Goal: Task Accomplishment & Management: Complete application form

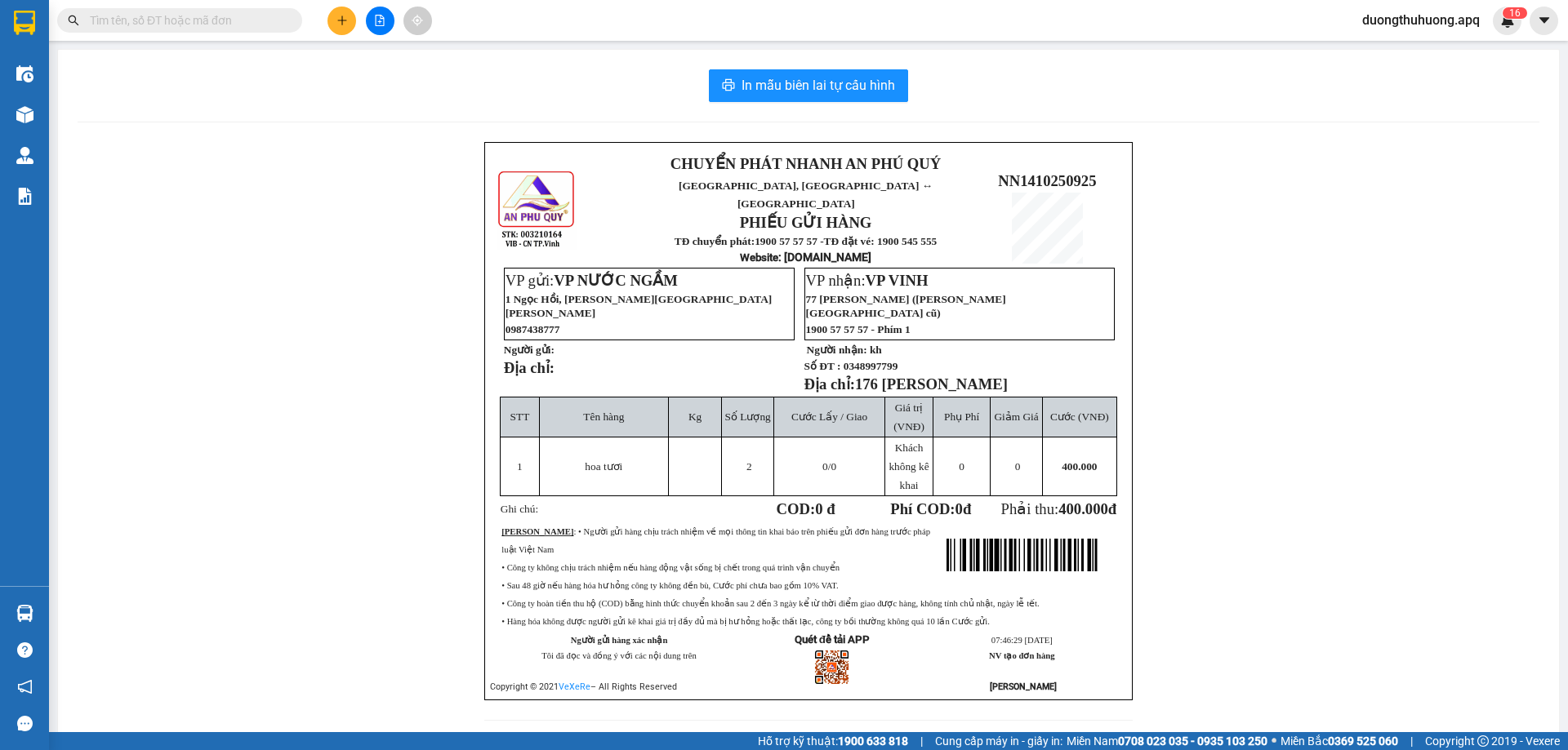
click at [227, 22] on input "text" at bounding box center [186, 20] width 193 height 18
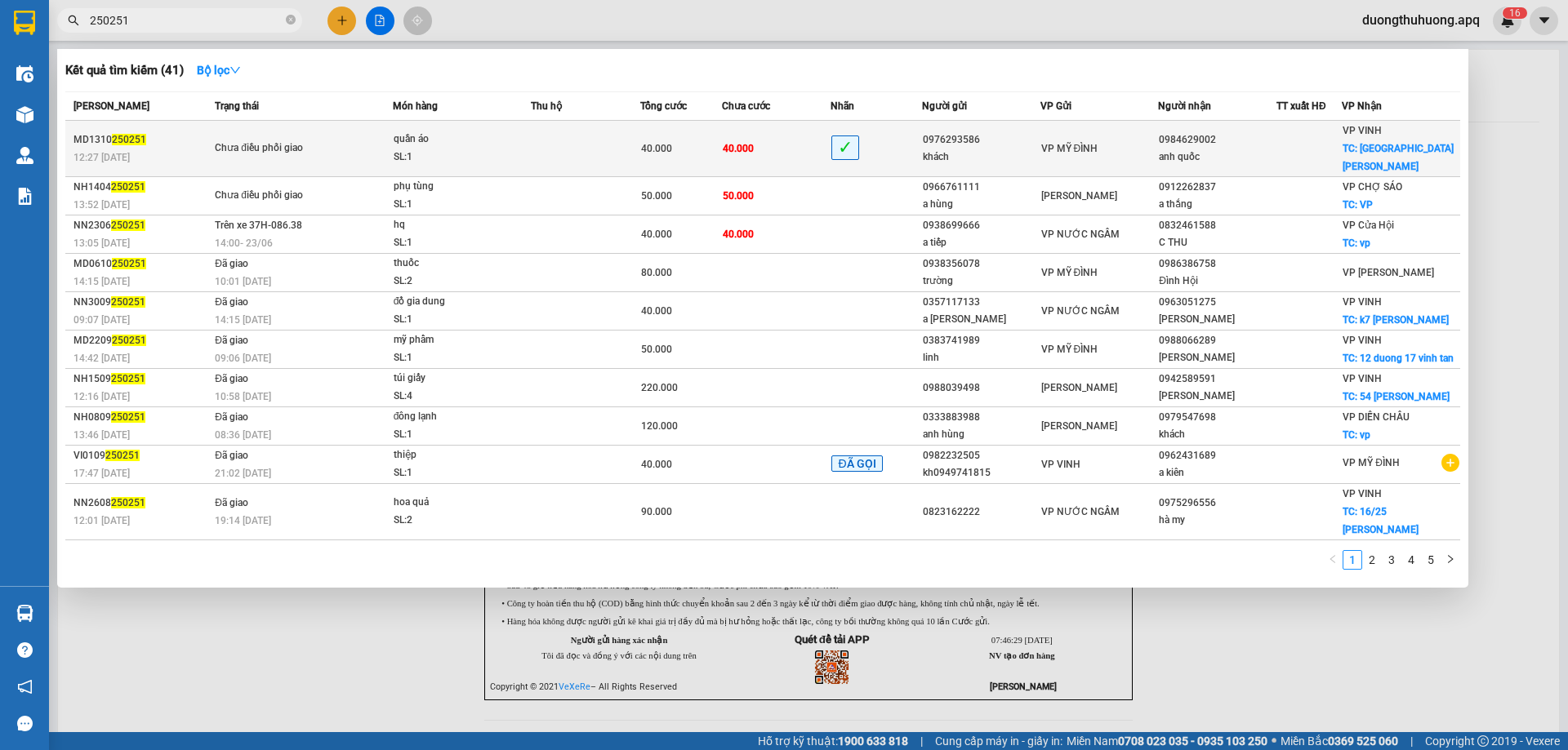
type input "250251"
click at [472, 149] on div "SL: 1" at bounding box center [454, 157] width 123 height 18
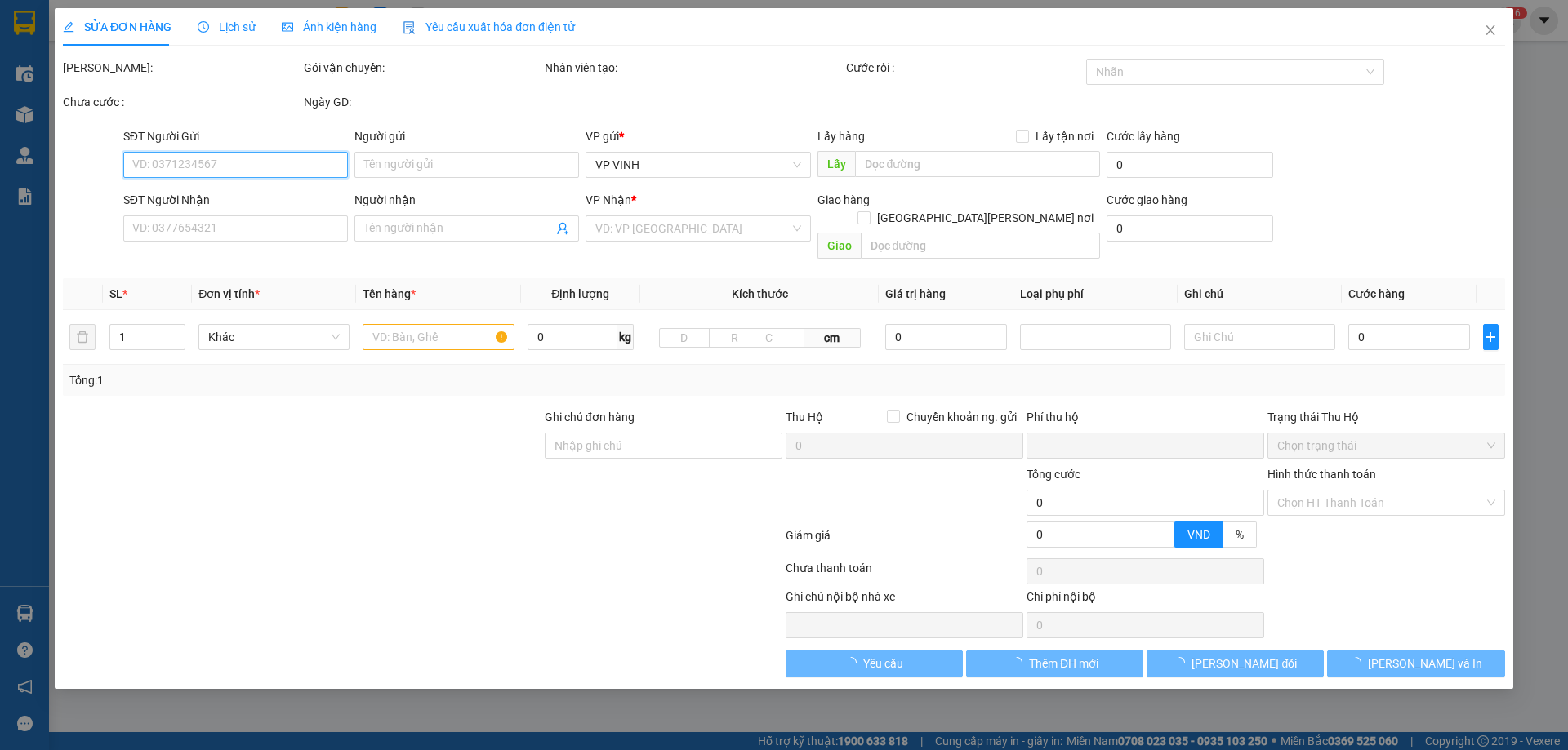
type input "0976293586"
type input "khách"
type input "0984629002"
type input "anh quốc"
checkbox input "true"
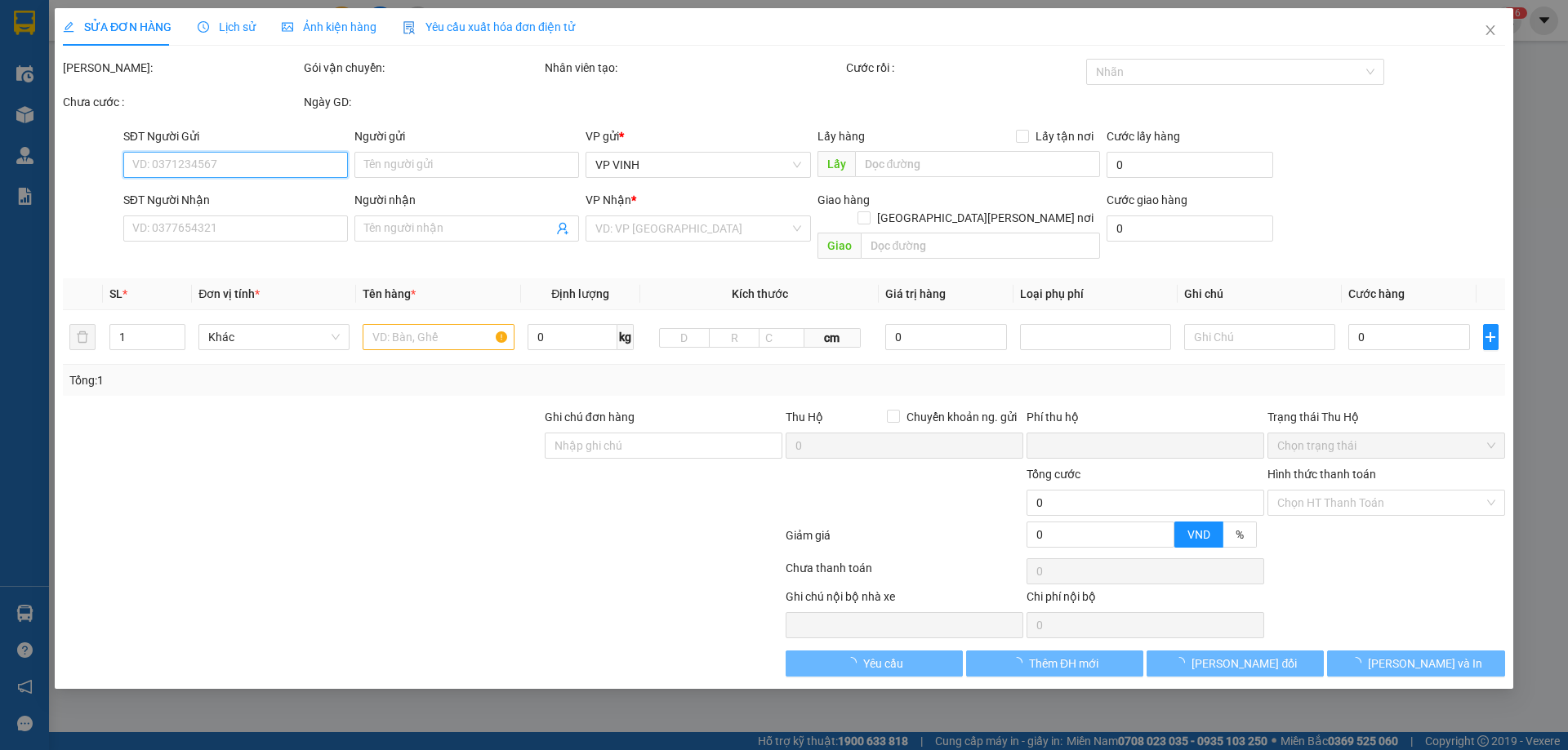
type input "bến xe bắc vinh"
type input "0"
type input "40.000"
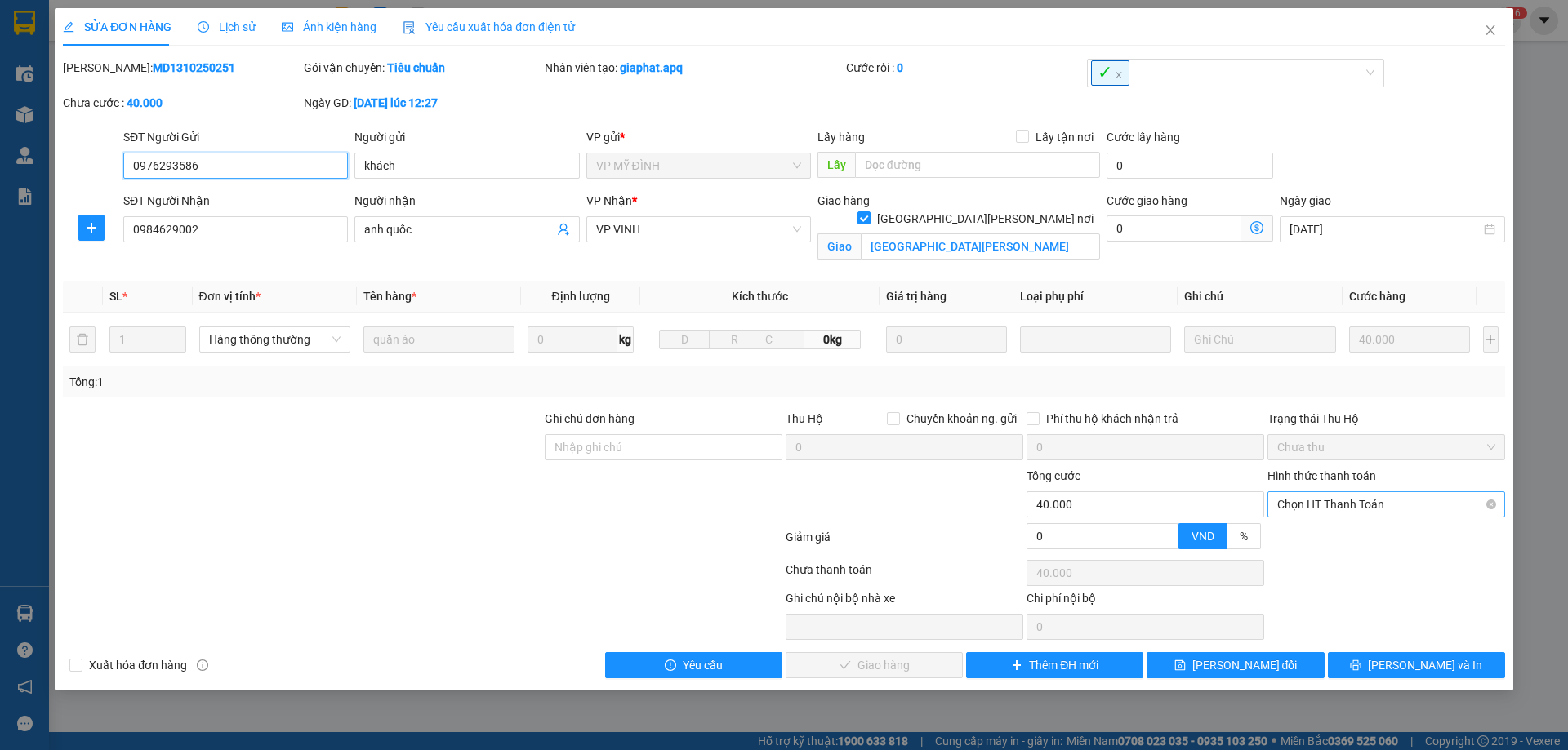
click at [1403, 504] on span "Chọn HT Thanh Toán" at bounding box center [1386, 505] width 218 height 24
drag, startPoint x: 1315, startPoint y: 541, endPoint x: 1114, endPoint y: 590, distance: 206.9
click at [1315, 540] on div "Tại văn phòng" at bounding box center [1386, 537] width 218 height 18
type input "0"
click at [900, 668] on span "Lưu và Giao hàng" at bounding box center [926, 665] width 220 height 18
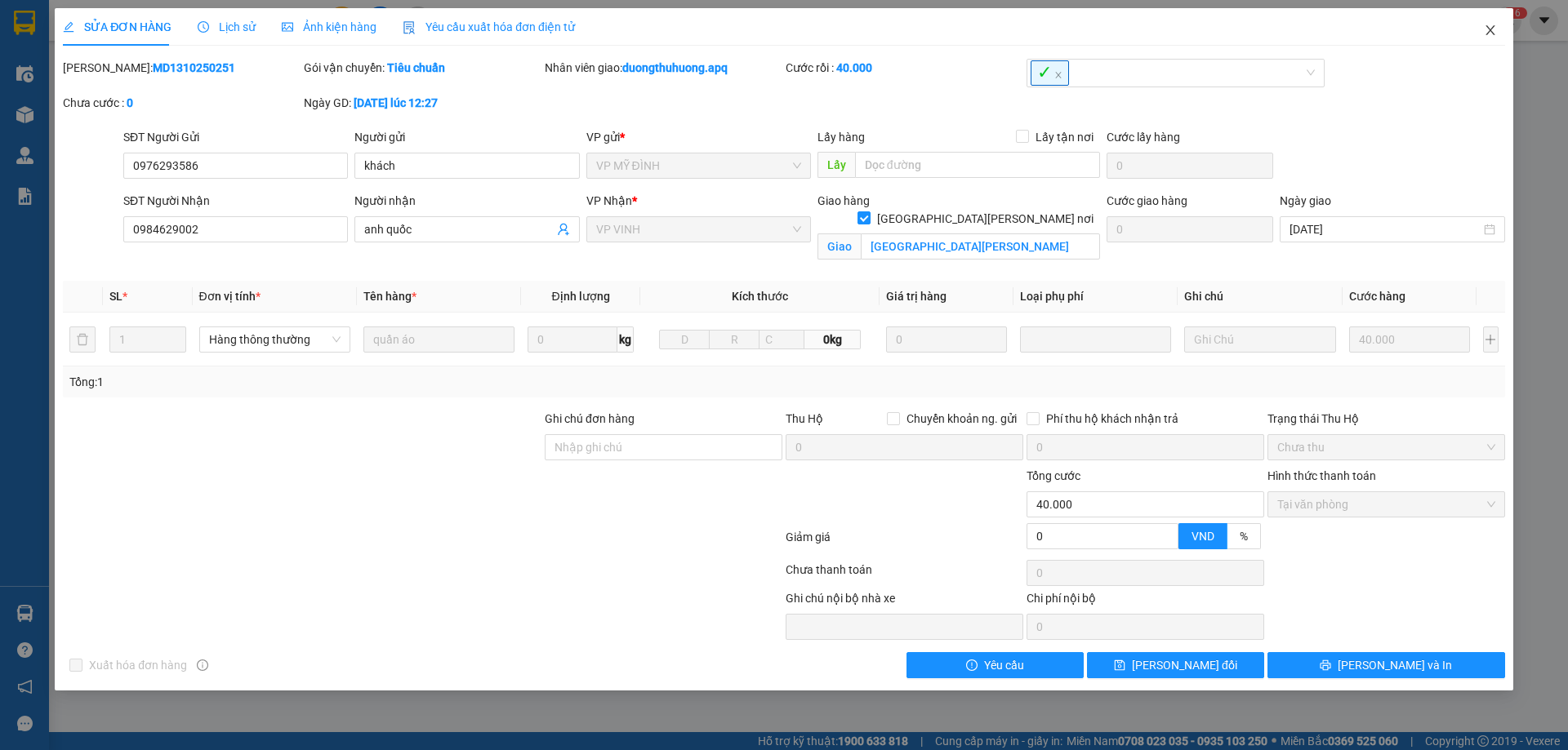
click at [1494, 29] on icon "close" at bounding box center [1490, 30] width 13 height 13
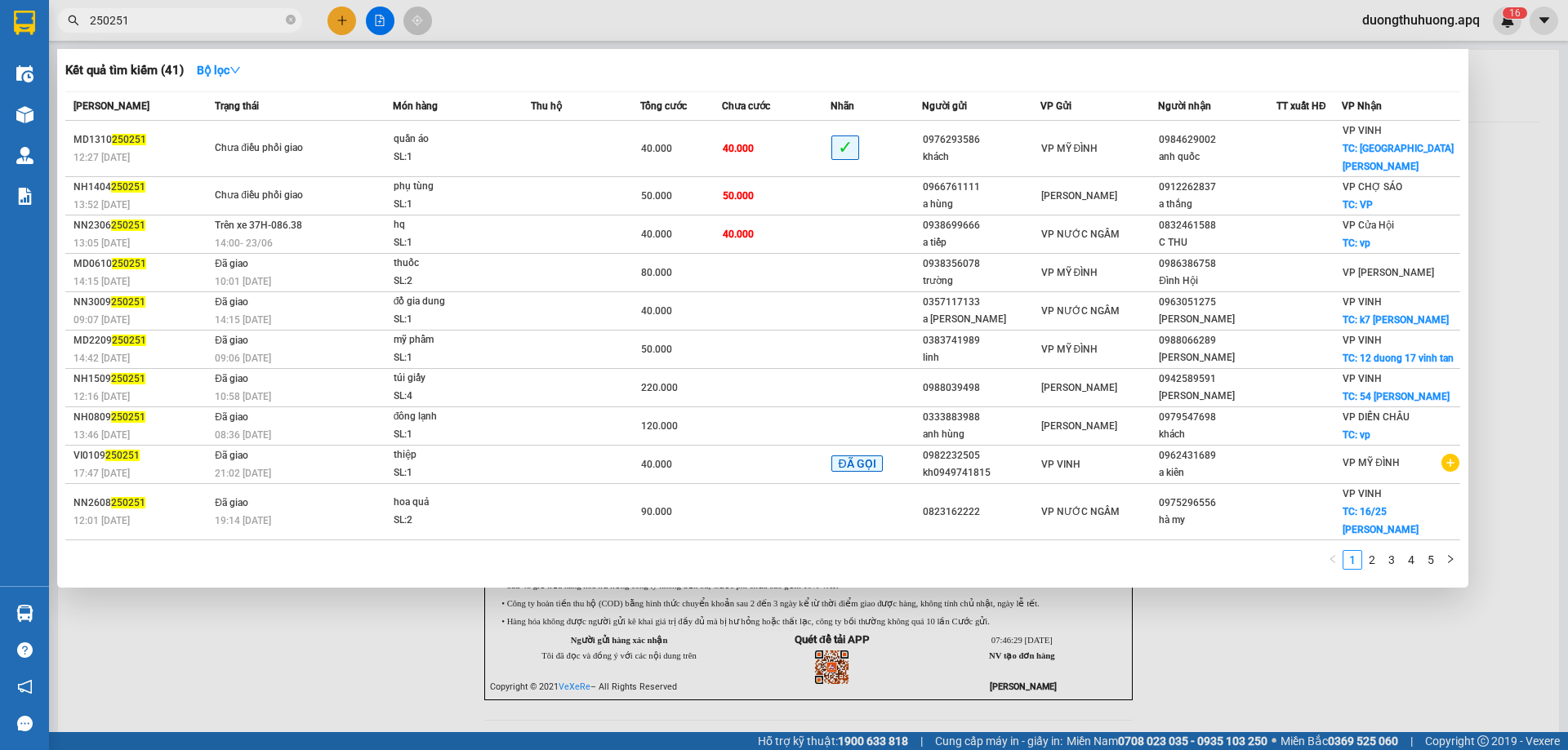
drag, startPoint x: 291, startPoint y: 17, endPoint x: 264, endPoint y: 22, distance: 27.5
click at [291, 18] on icon "close-circle" at bounding box center [290, 20] width 9 height 9
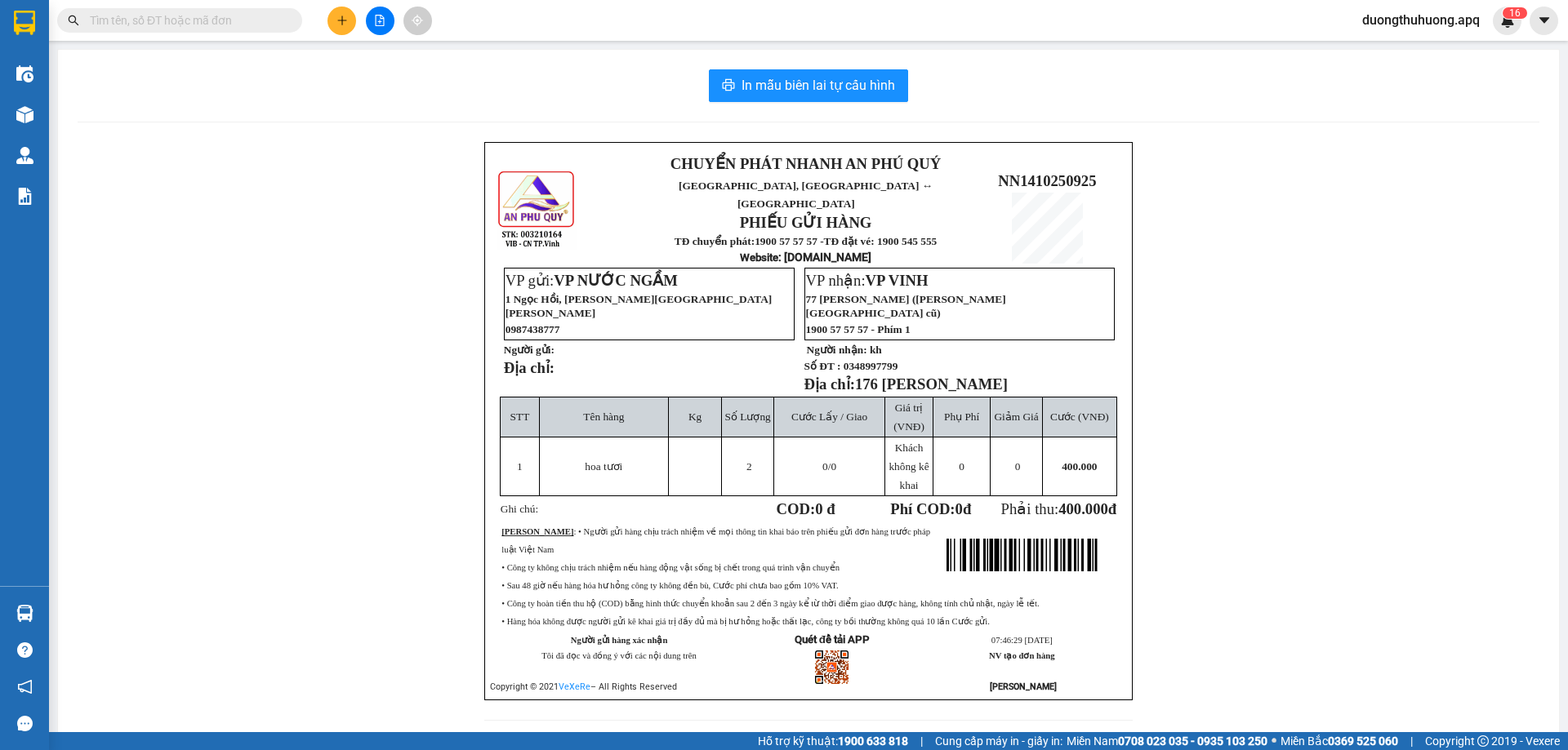
click at [258, 22] on input "text" at bounding box center [186, 20] width 193 height 18
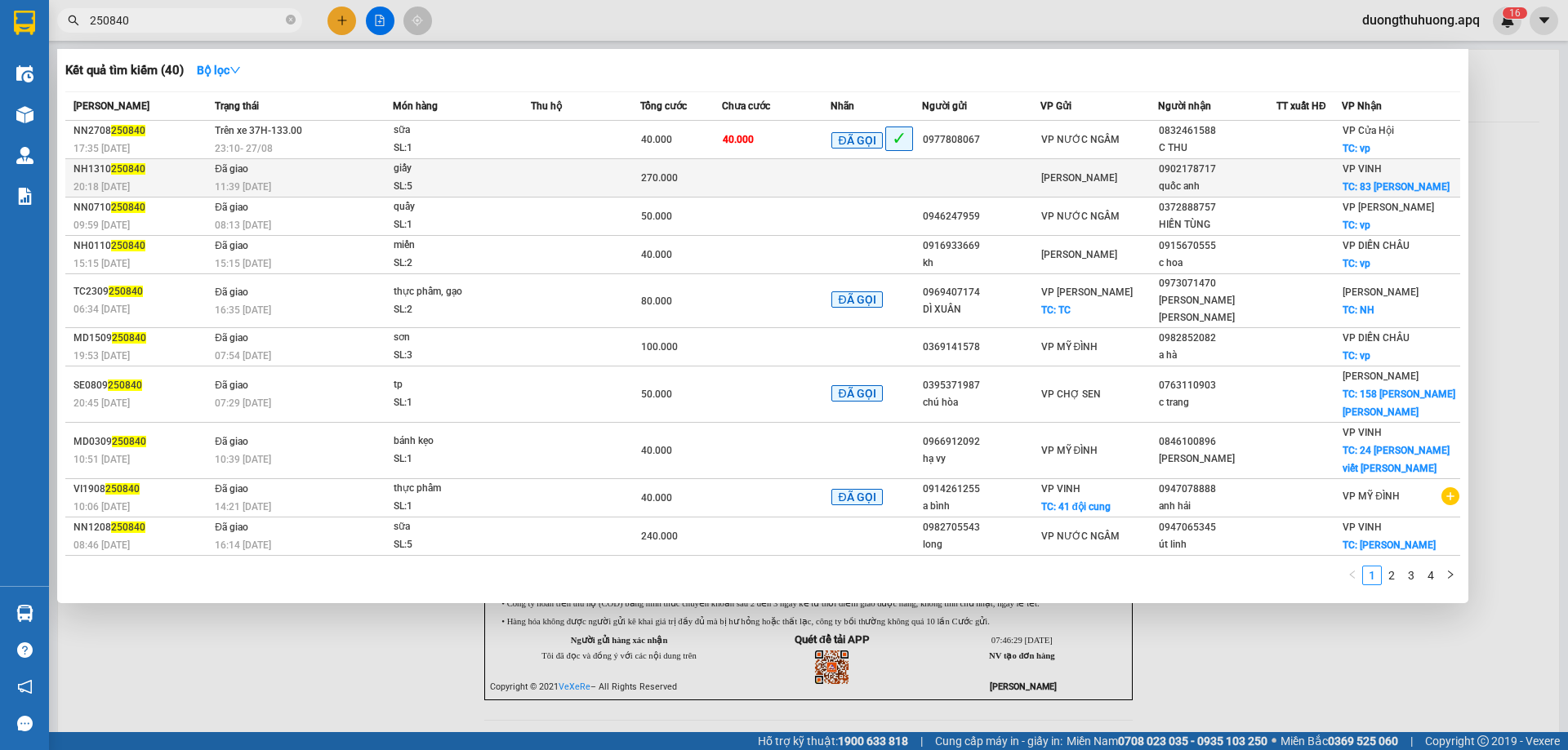
type input "250840"
click at [466, 186] on div "SL: 5" at bounding box center [454, 186] width 123 height 18
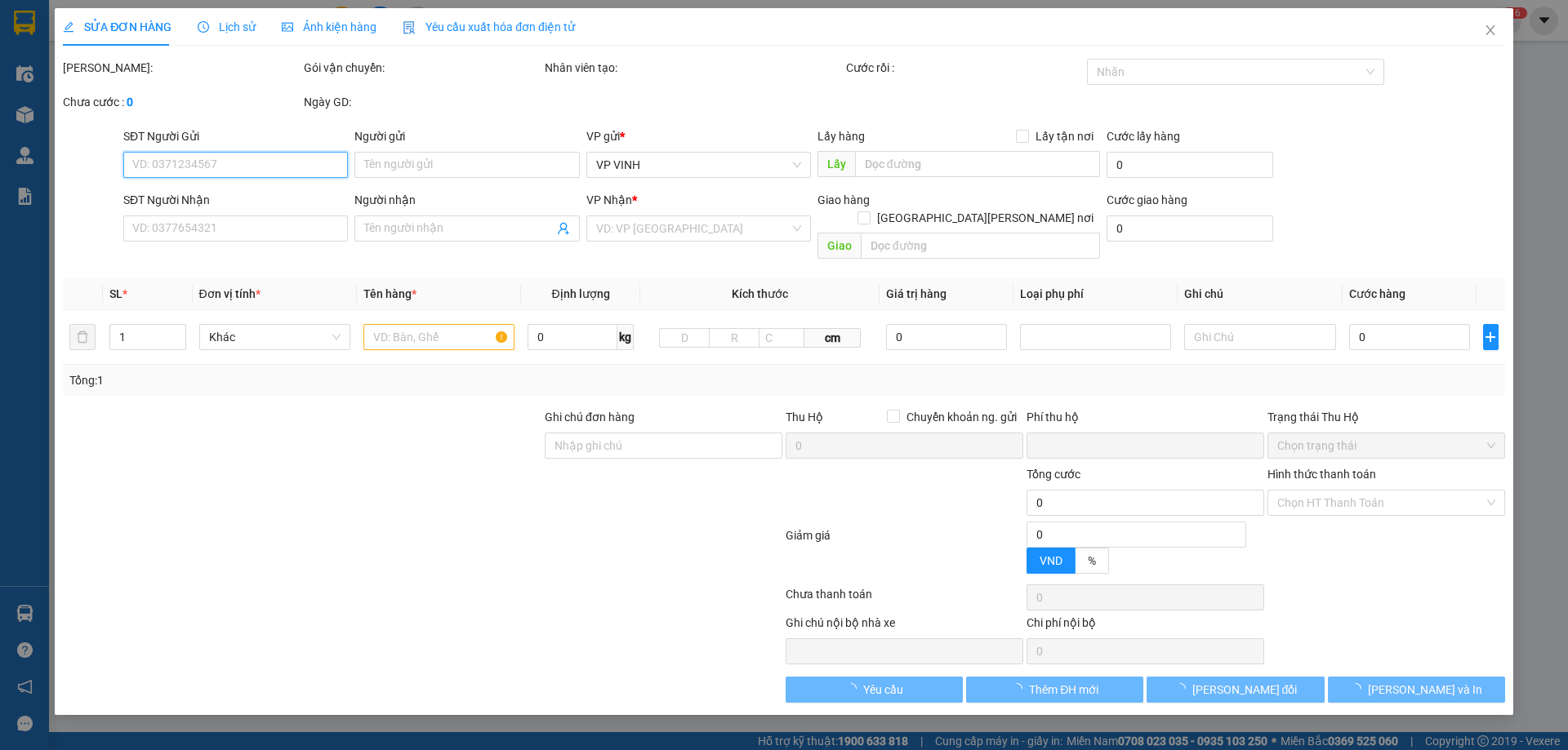
type input "0902178717"
type input "quốc anh"
checkbox input "true"
type input "83 trần thủ độ"
type input "0"
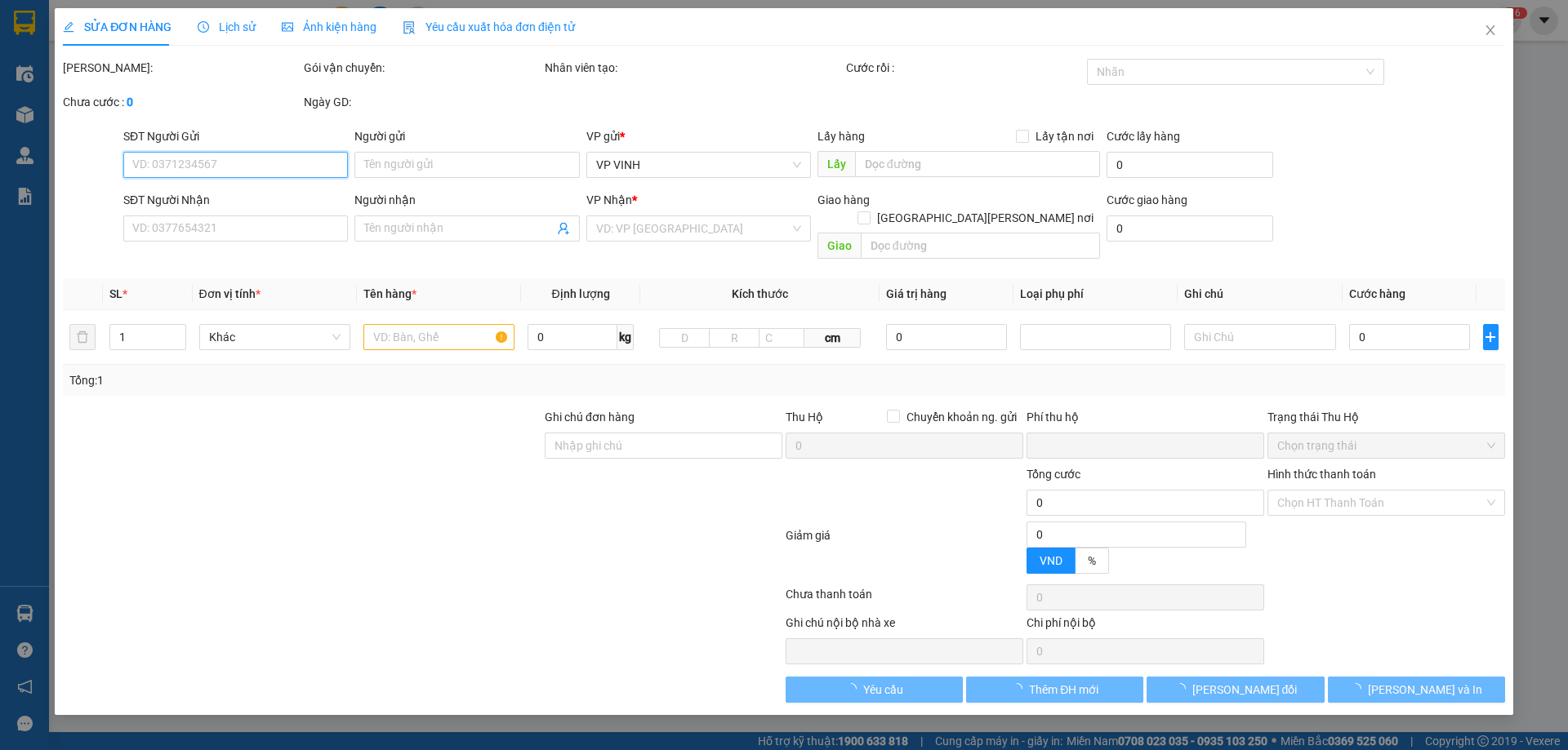
type input "270.000"
type input "10"
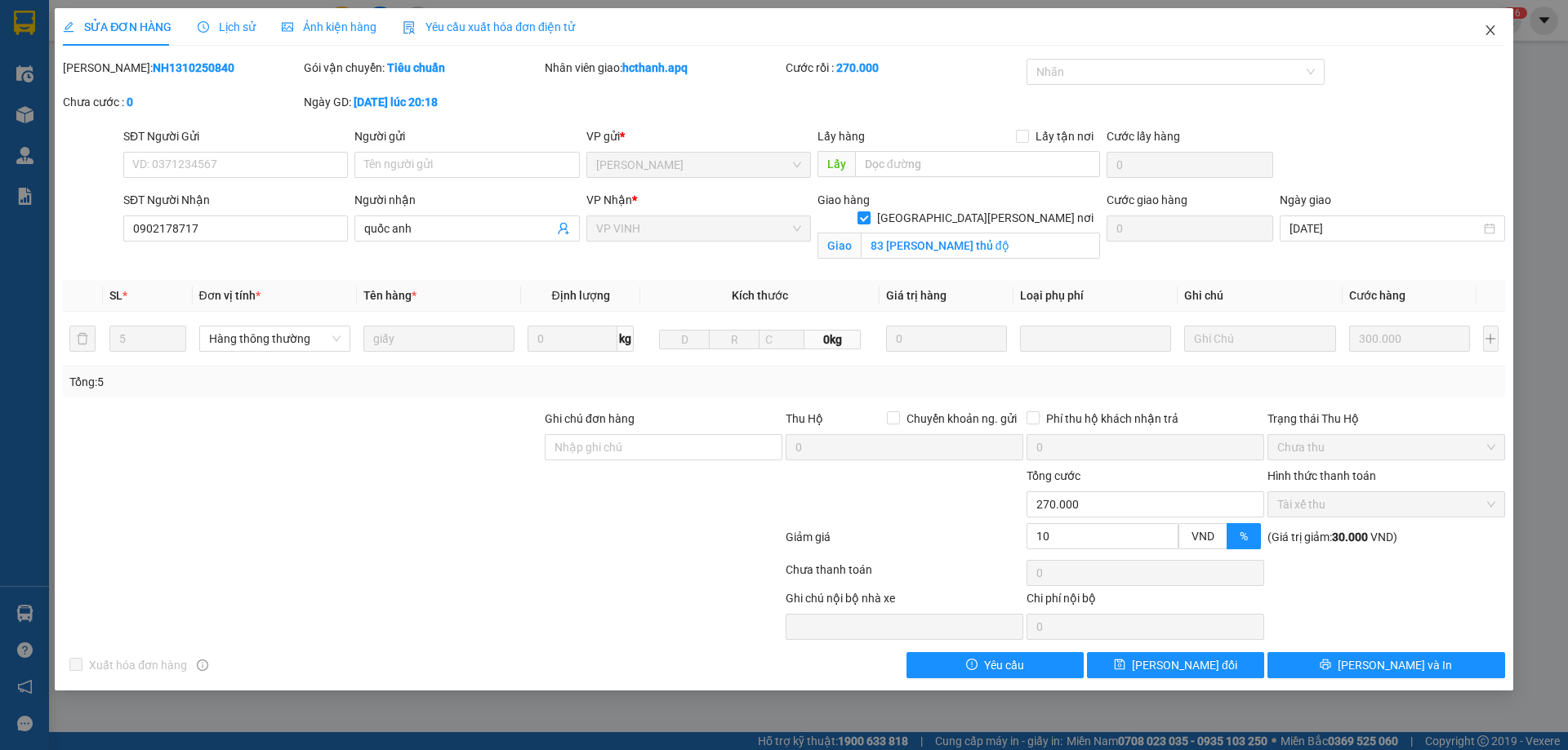
click at [1494, 27] on icon "close" at bounding box center [1490, 30] width 9 height 9
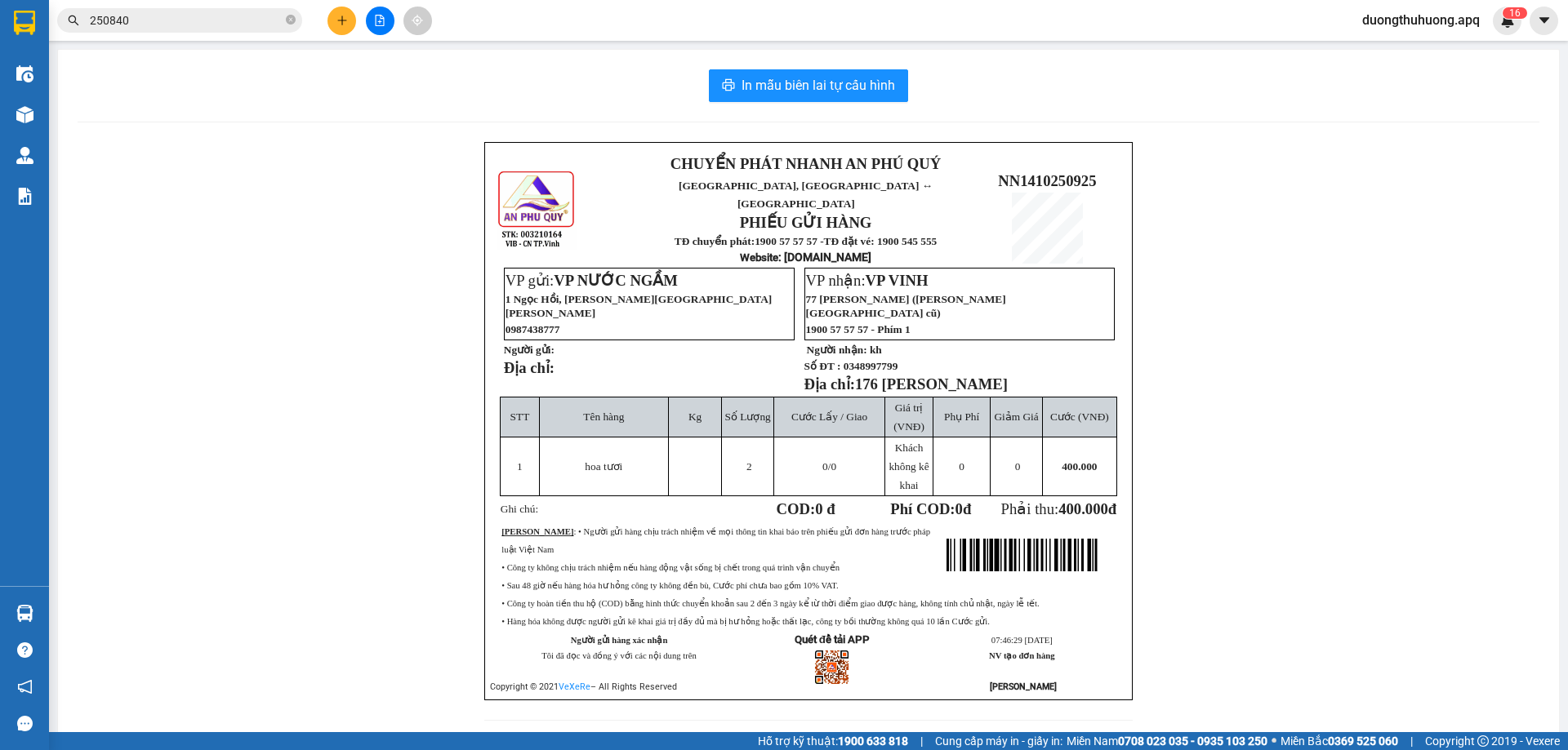
click at [285, 22] on span "250840" at bounding box center [180, 21] width 245 height 24
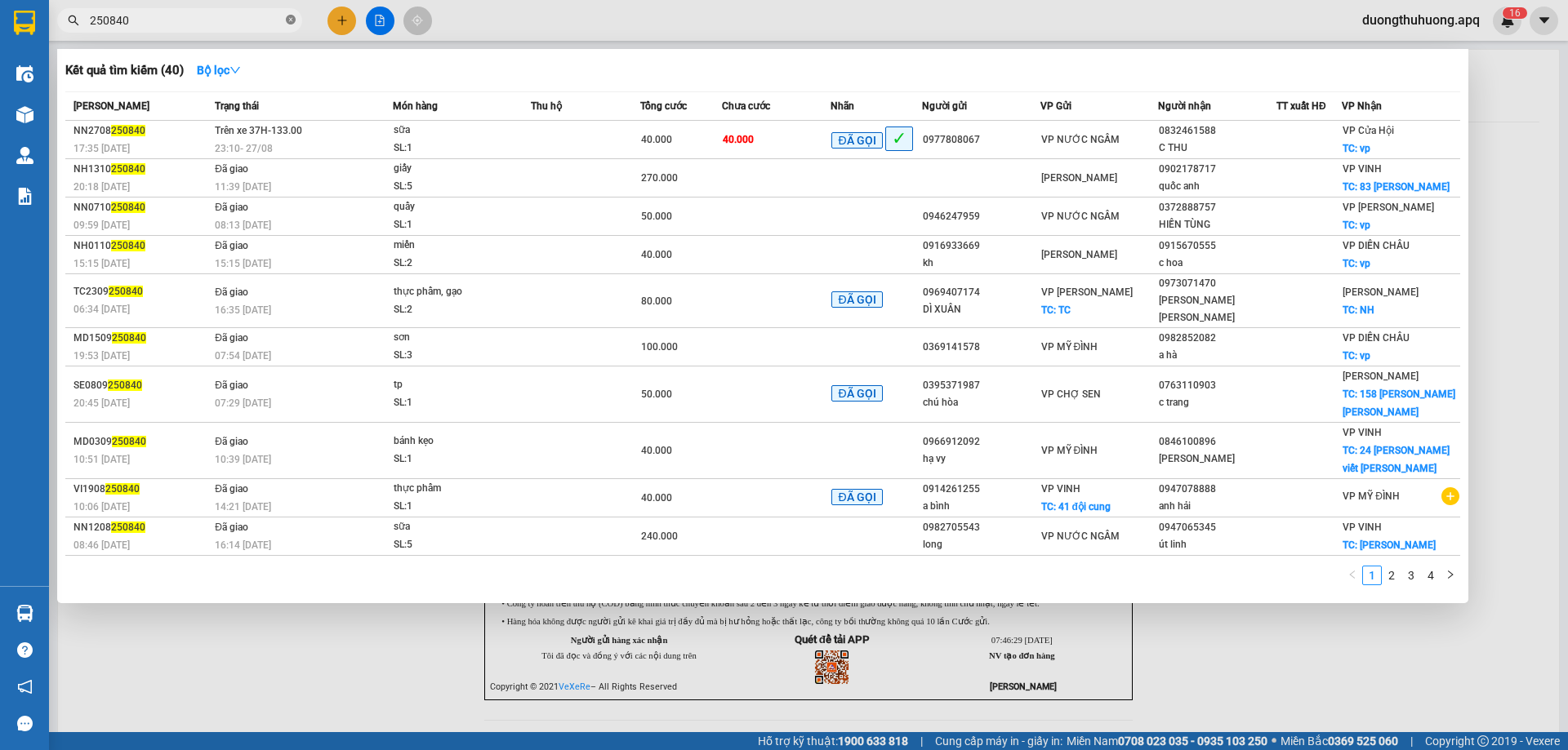
click at [286, 22] on icon "close-circle" at bounding box center [290, 20] width 9 height 9
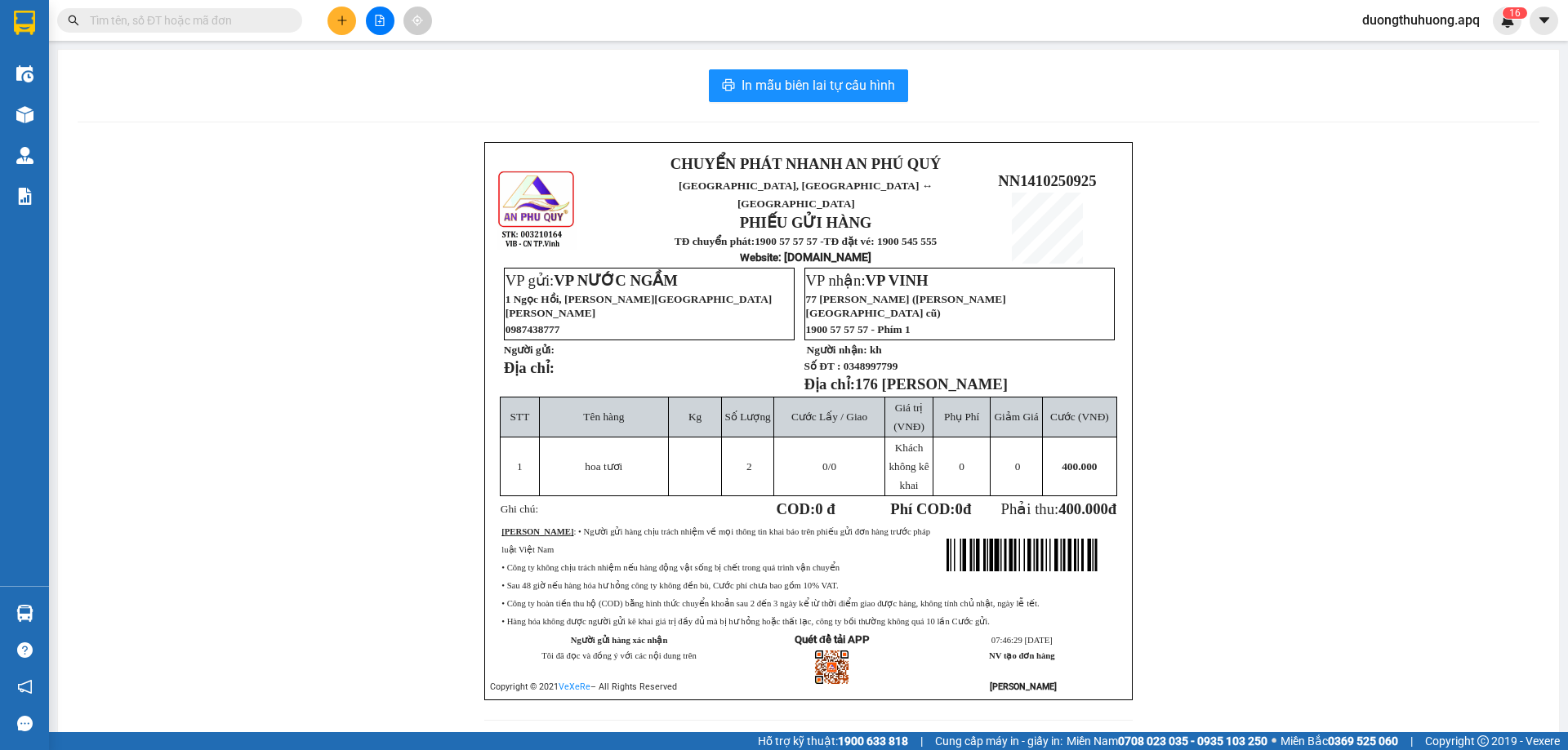
click at [255, 22] on input "text" at bounding box center [186, 20] width 193 height 18
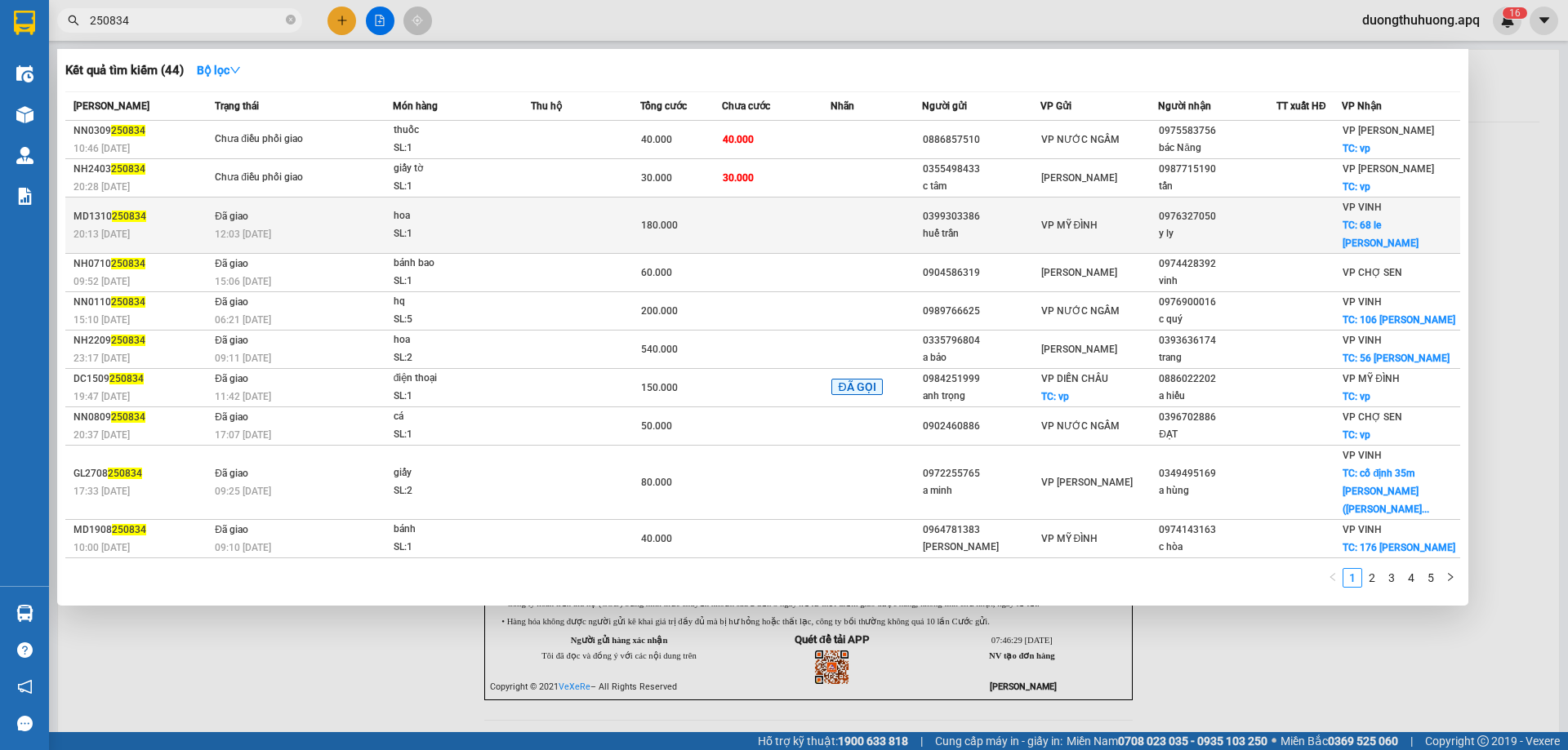
type input "250834"
click at [484, 215] on div "hoa" at bounding box center [454, 215] width 123 height 18
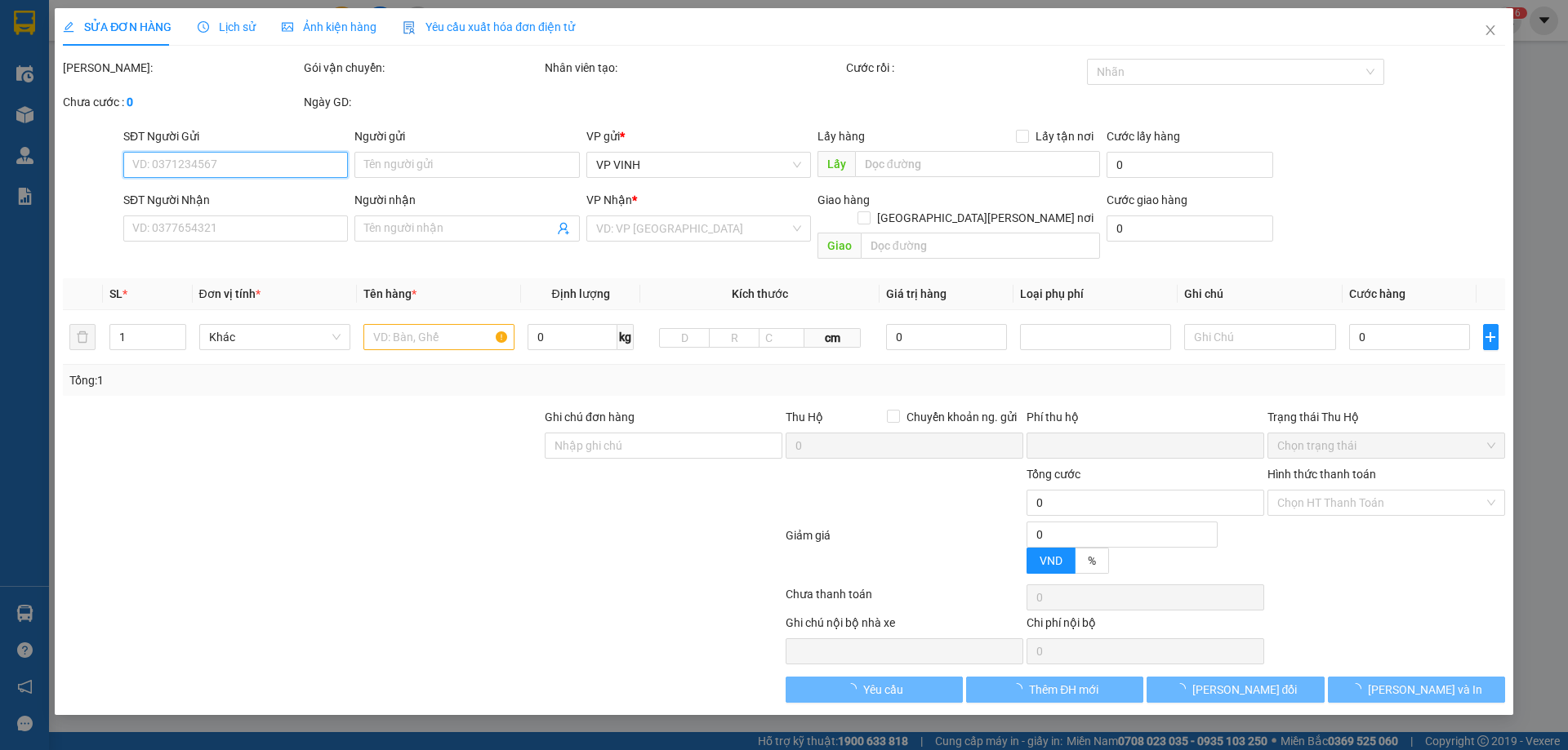
type input "0399303386"
type input "huế trần"
type input "0976327050"
type input "y ly"
checkbox input "true"
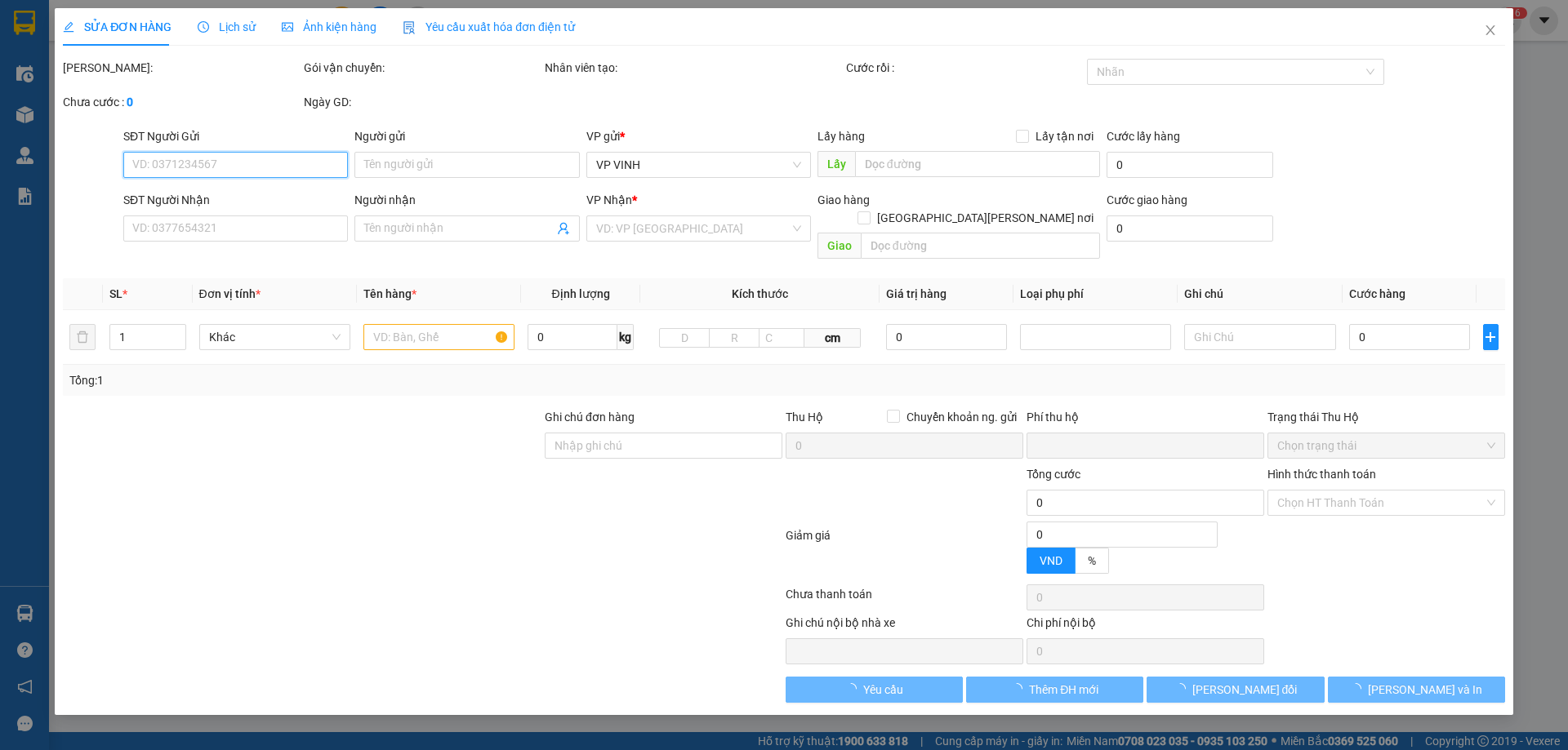
type input "68 le hong phong"
type input "0"
type input "180.000"
type input "10"
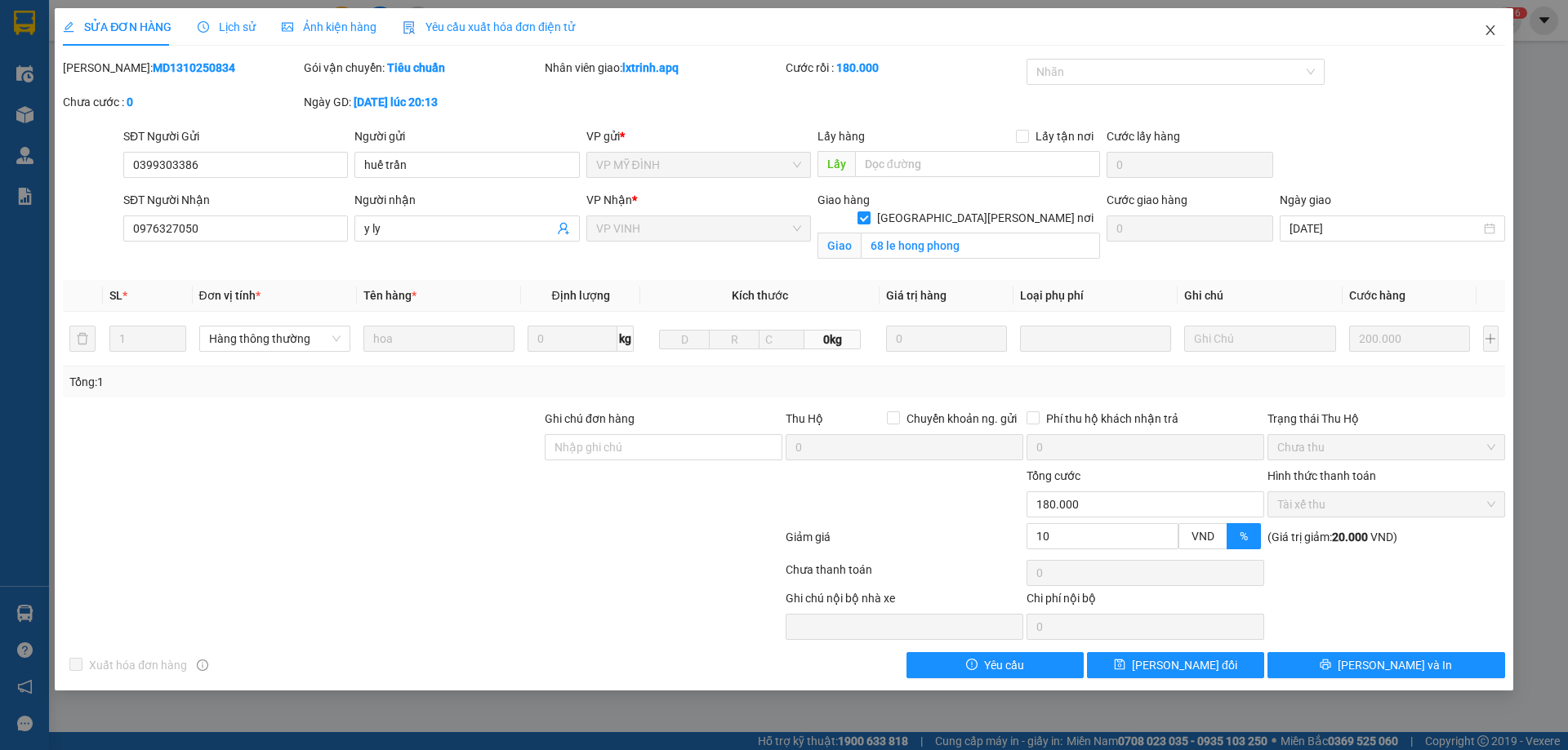
click at [1491, 29] on icon "close" at bounding box center [1490, 30] width 9 height 9
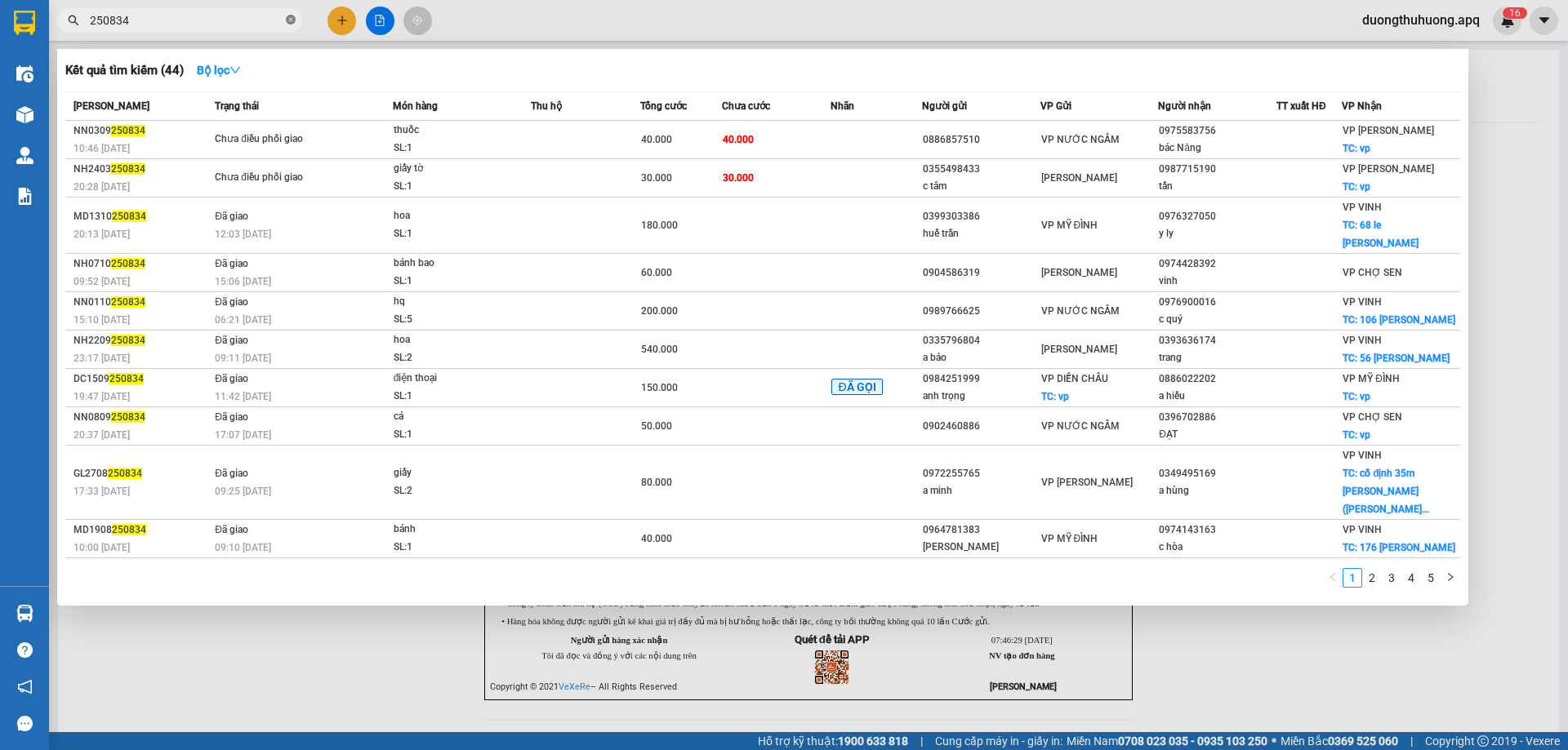
drag, startPoint x: 289, startPoint y: 22, endPoint x: 249, endPoint y: 22, distance: 40.0
click at [289, 22] on icon "close-circle" at bounding box center [290, 20] width 9 height 9
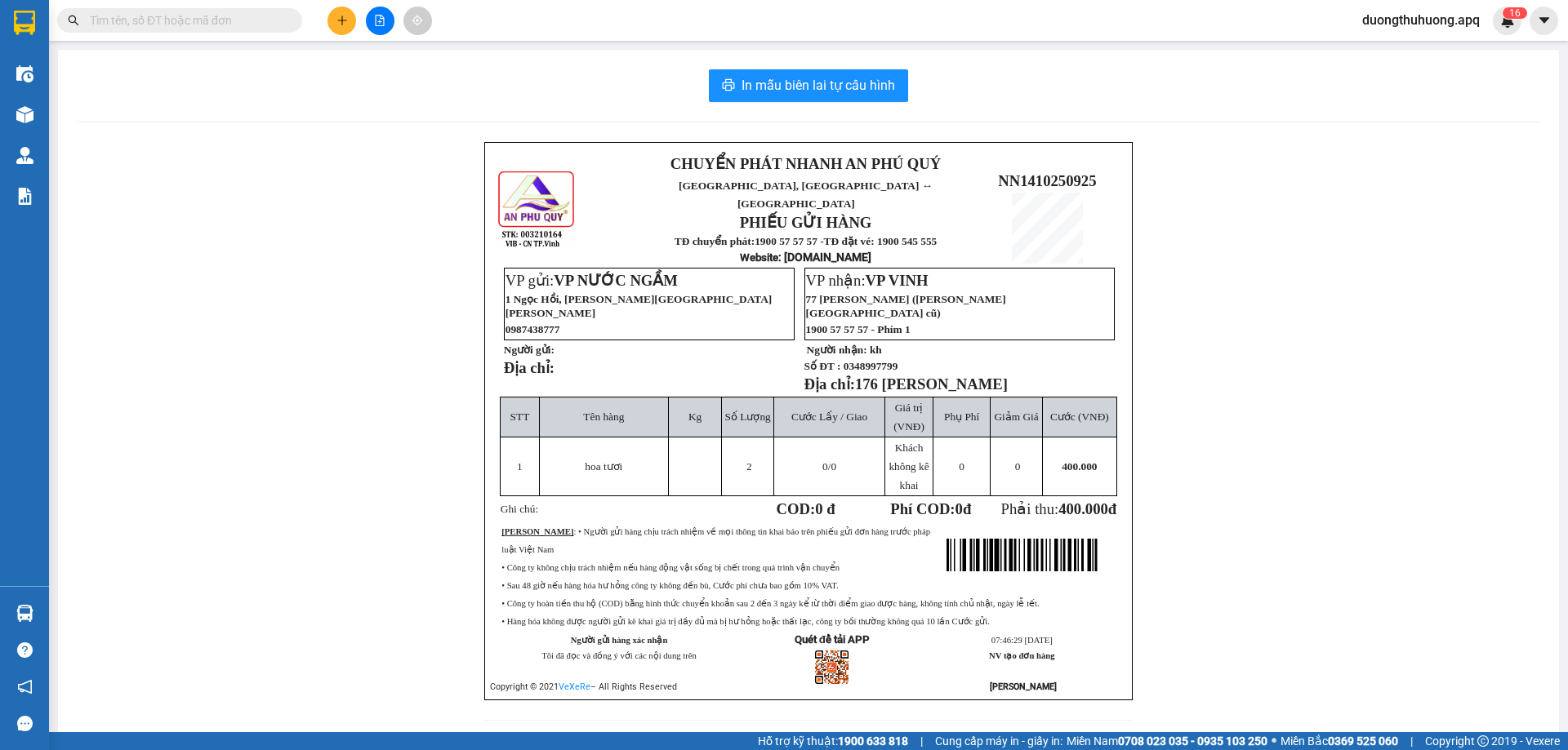
click at [235, 22] on input "text" at bounding box center [186, 20] width 193 height 18
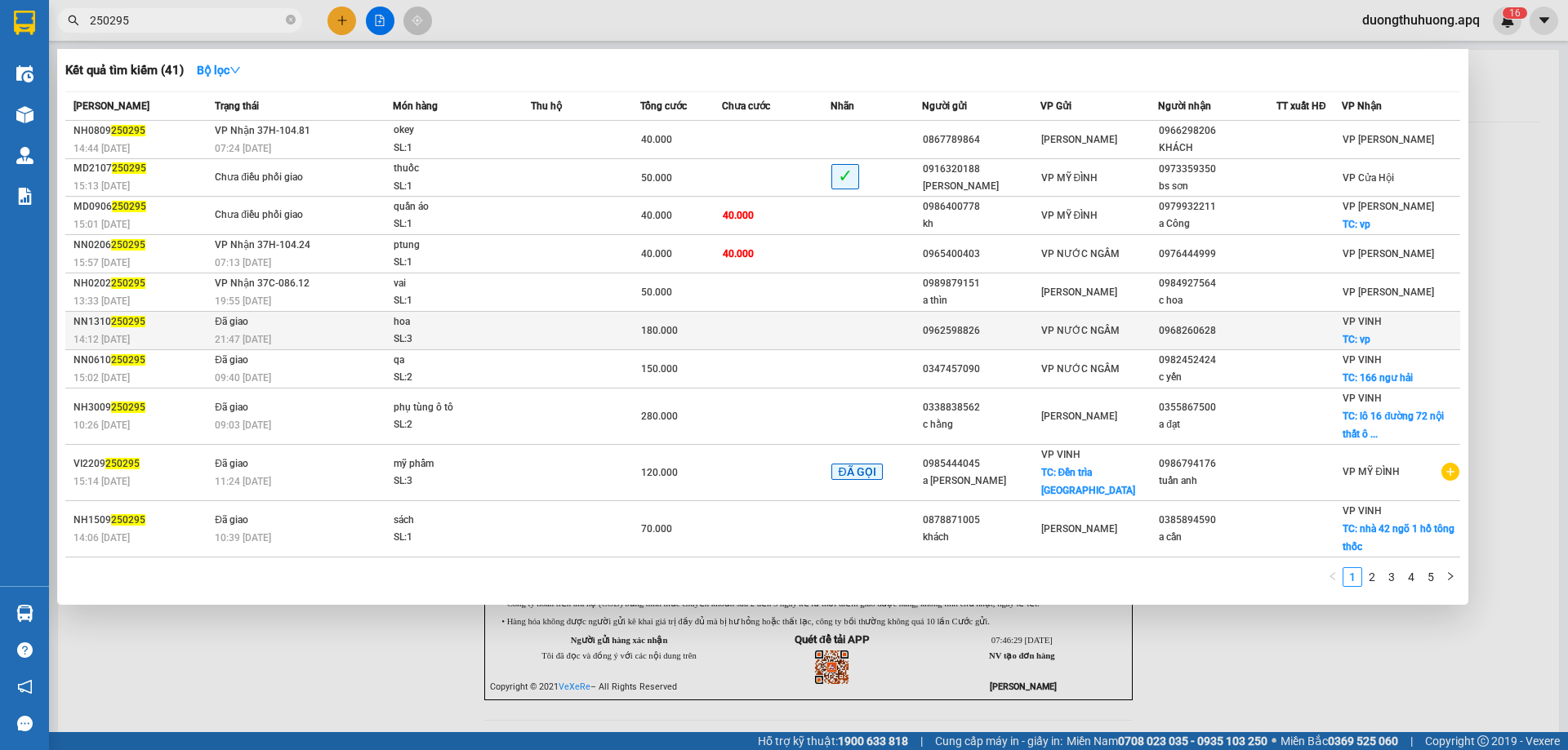
type input "250295"
click at [458, 337] on div "SL: 3" at bounding box center [454, 339] width 123 height 18
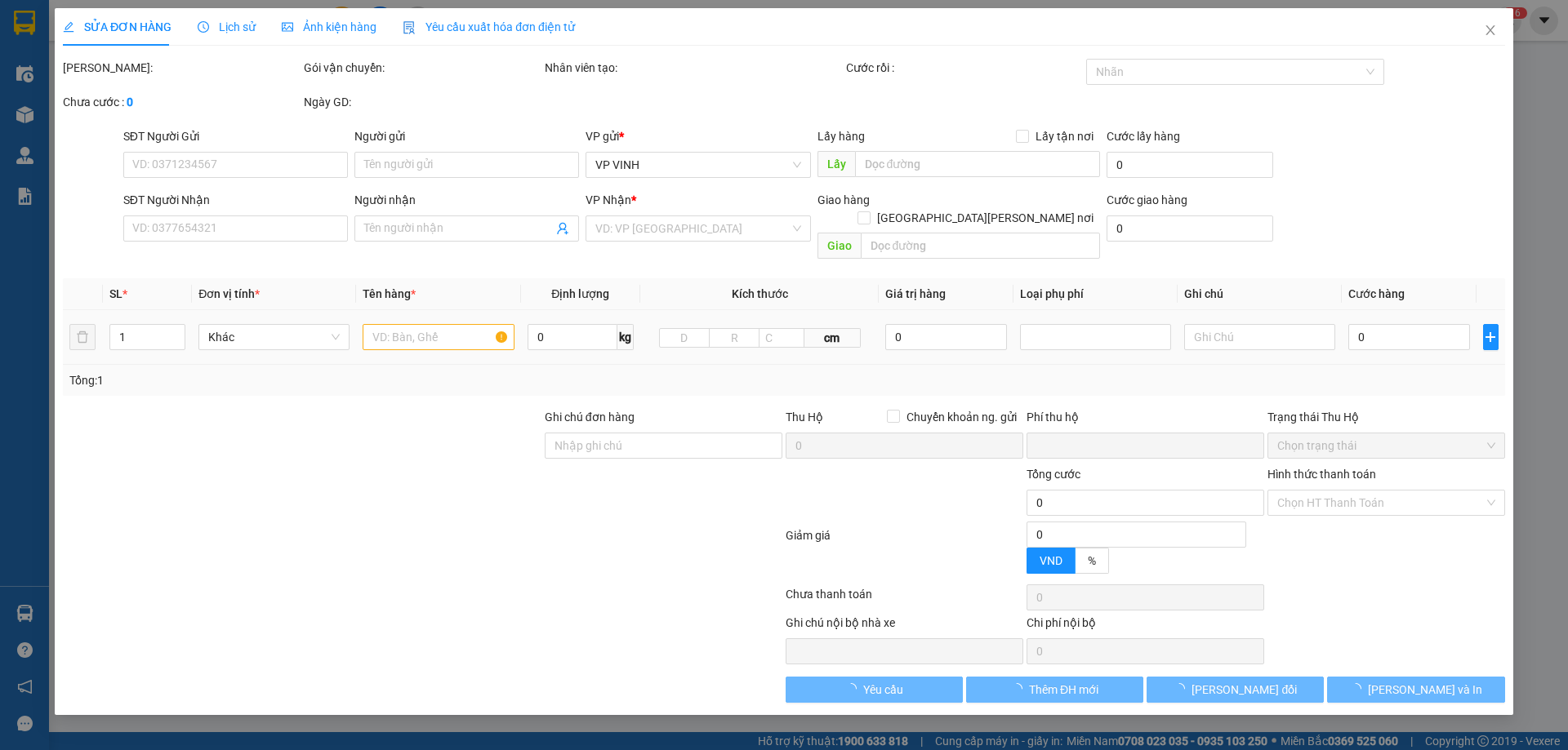
type input "0962598826"
type input "0968260628"
checkbox input "true"
type input "vp"
type input "0"
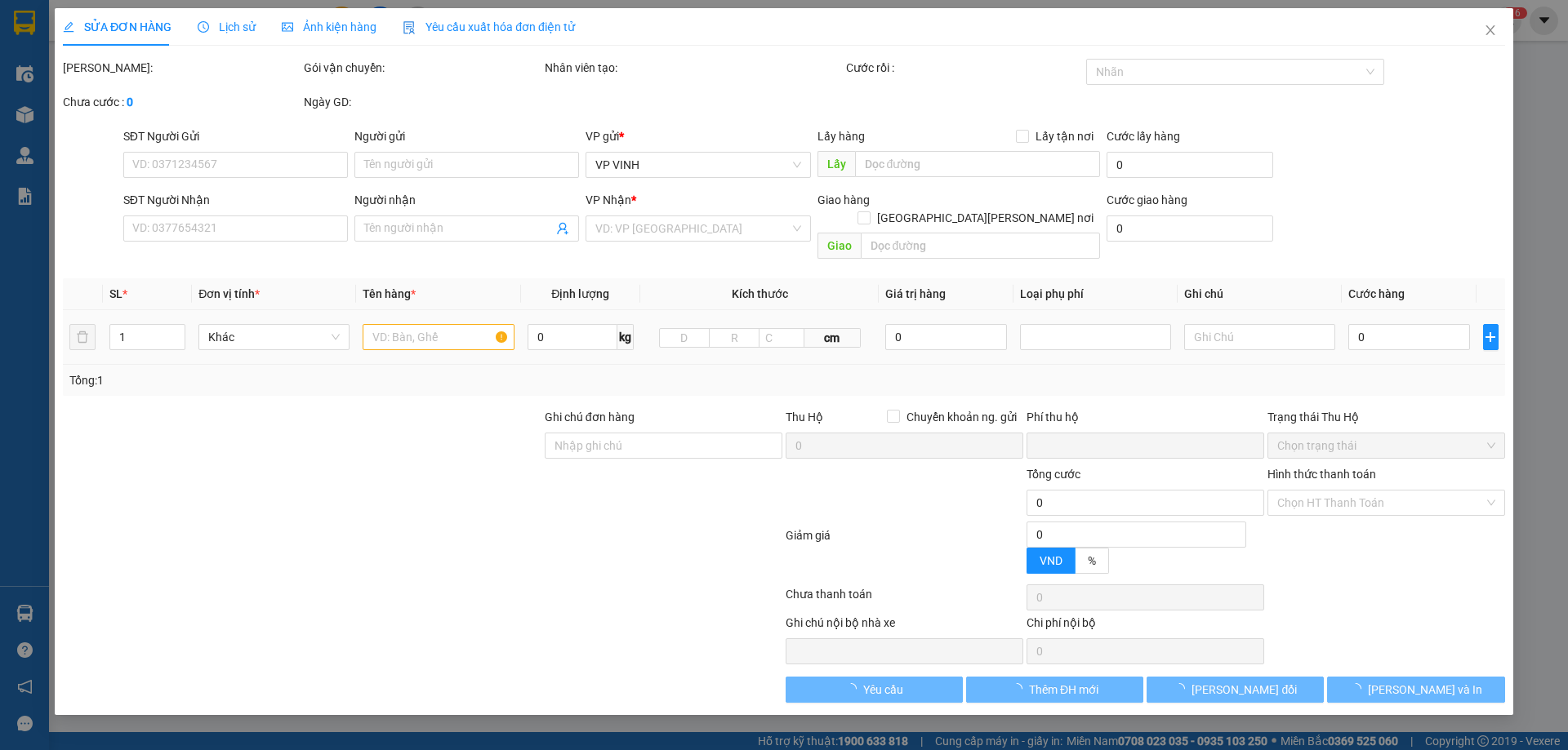
type input "180.000"
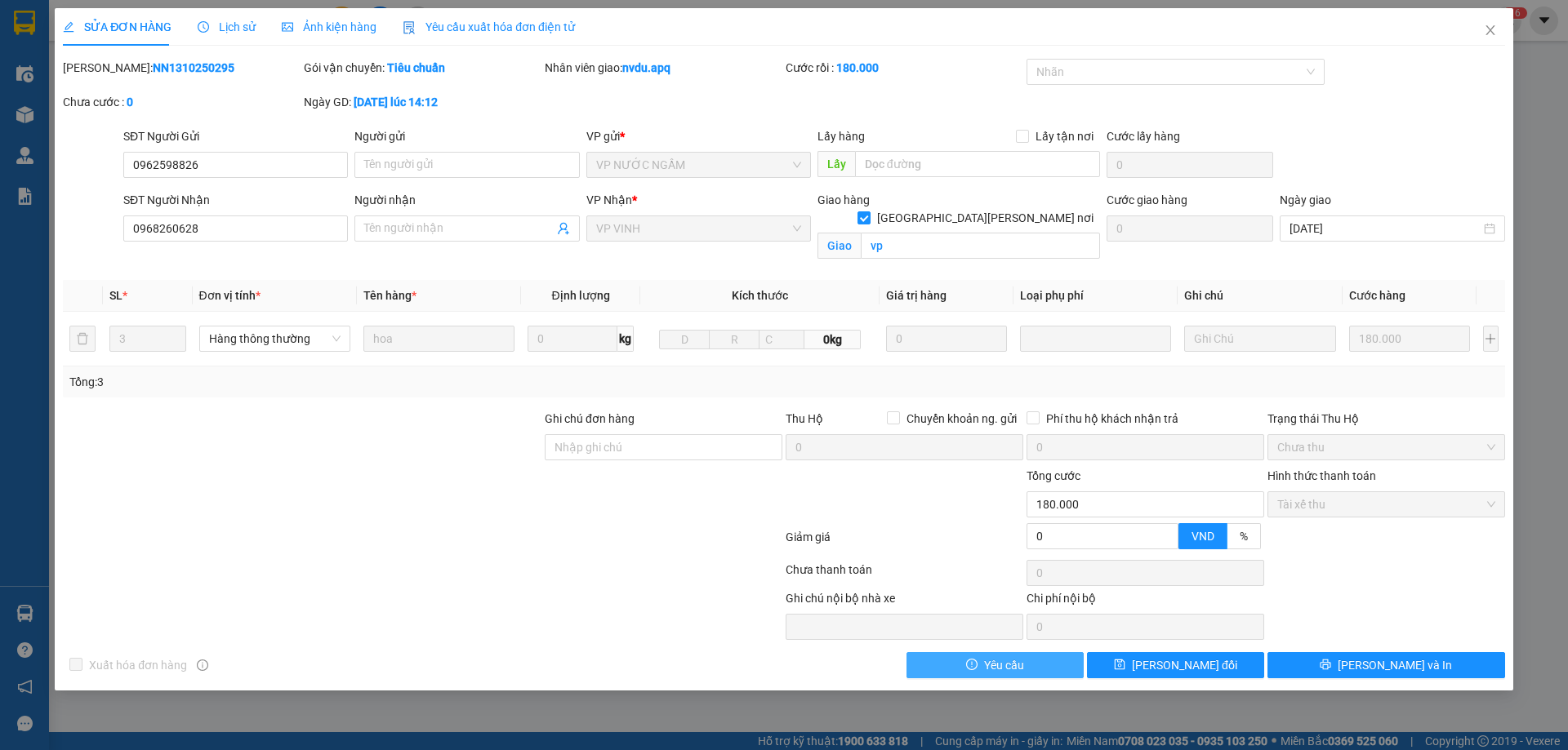
click at [994, 666] on span "Yêu cầu" at bounding box center [1004, 665] width 40 height 18
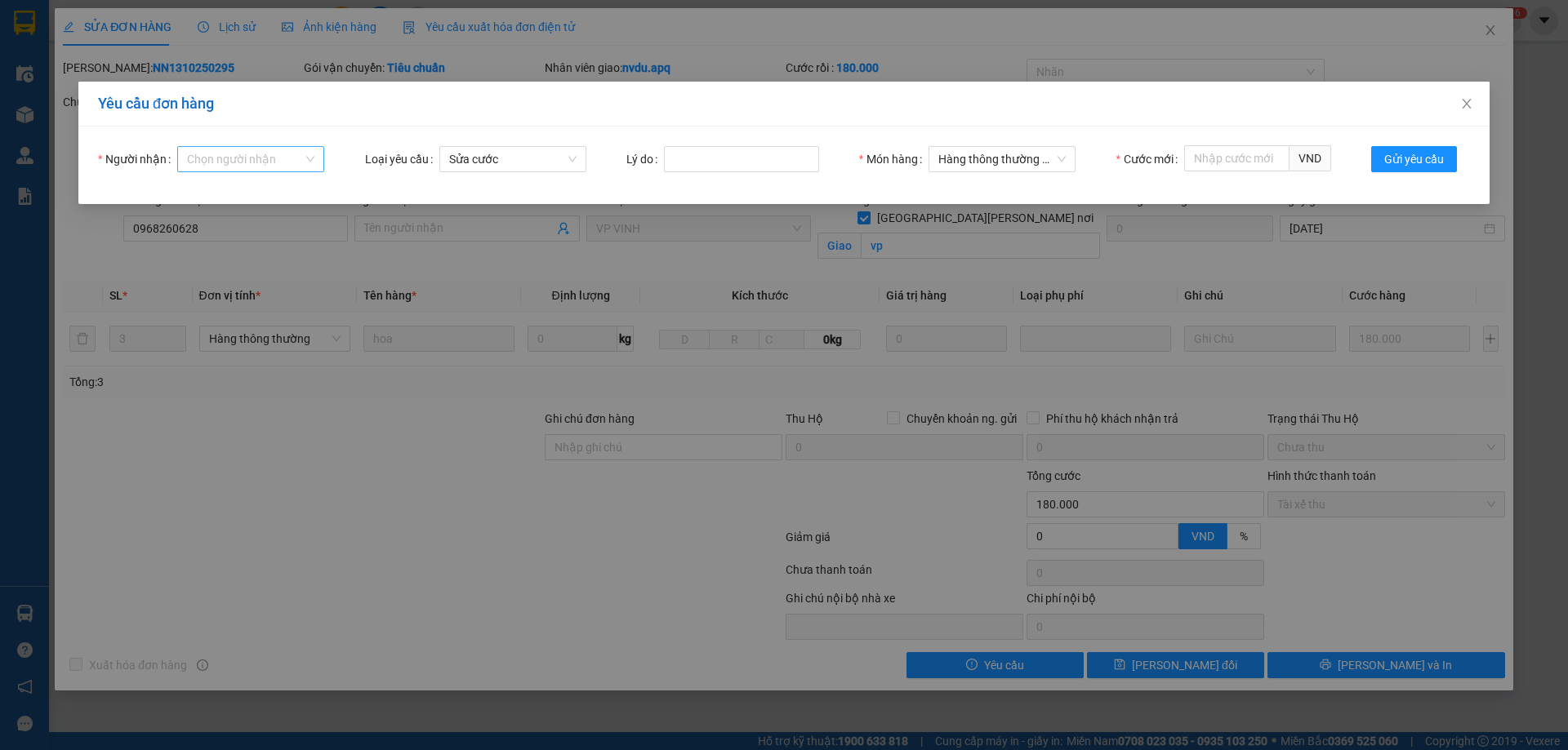
click at [291, 156] on input "Người nhận" at bounding box center [245, 159] width 116 height 24
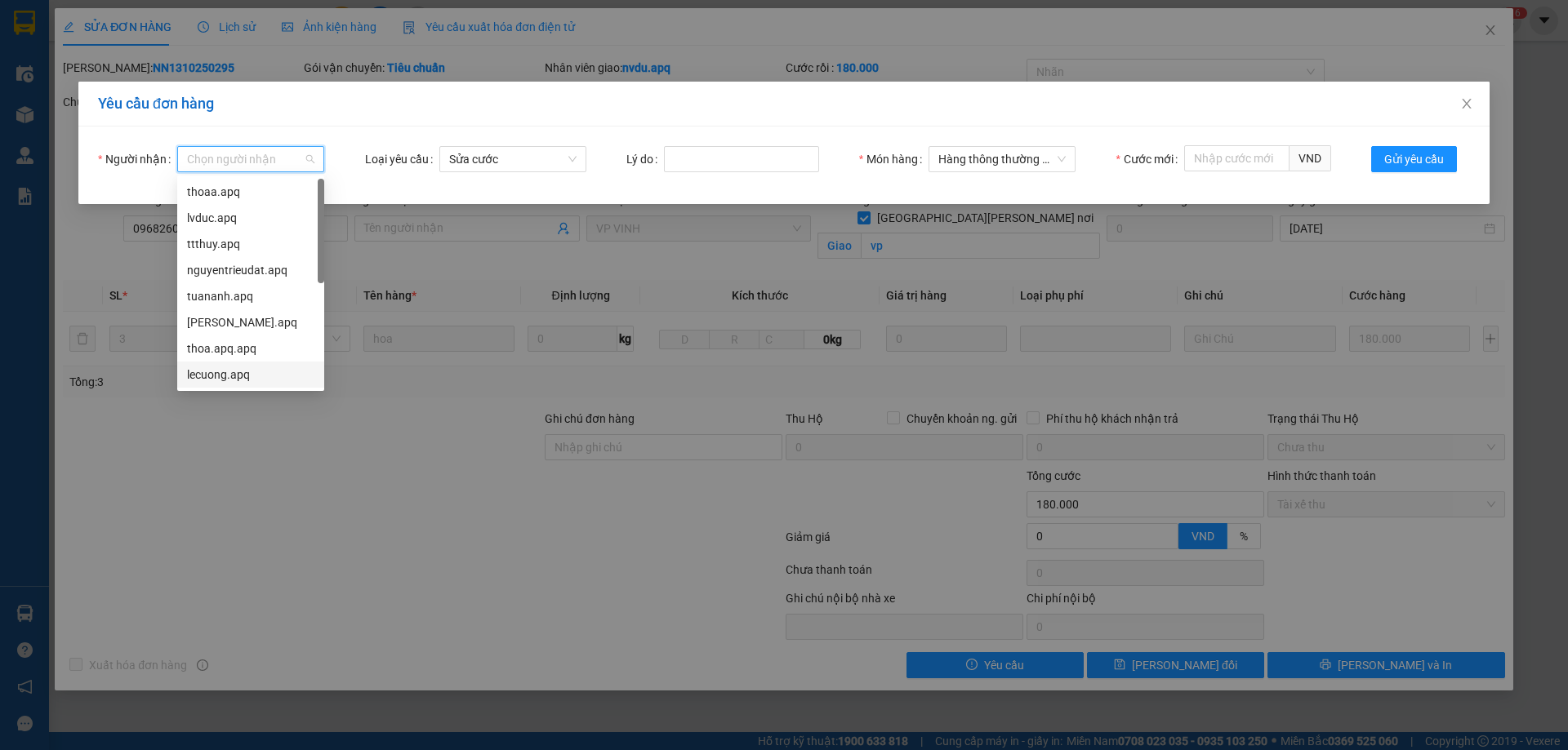
drag, startPoint x: 207, startPoint y: 376, endPoint x: 225, endPoint y: 368, distance: 19.7
click at [208, 376] on div "lecuong.apq" at bounding box center [251, 375] width 127 height 18
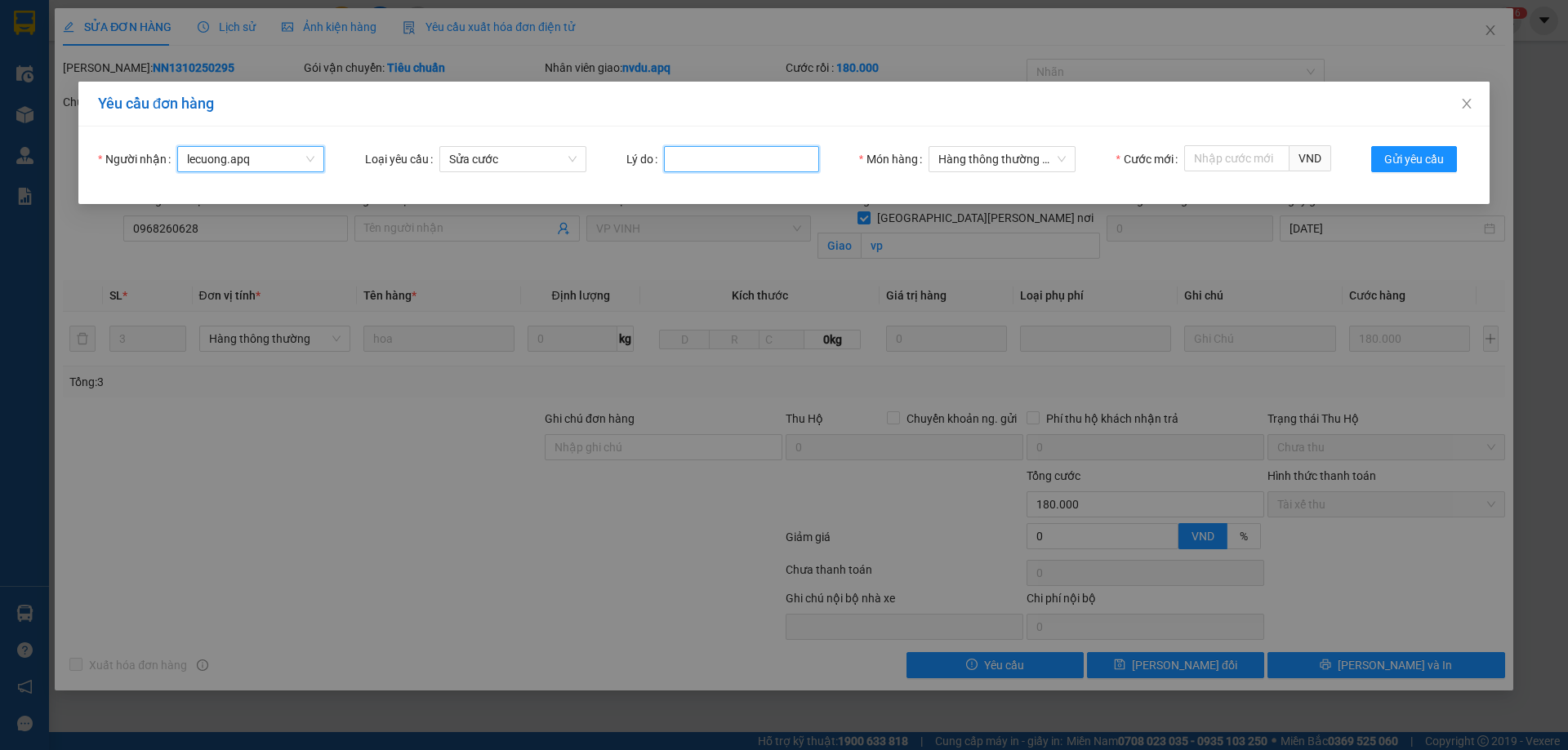
click at [738, 161] on input "Lý do" at bounding box center [742, 159] width 155 height 26
click at [737, 160] on input "100" at bounding box center [742, 159] width 155 height 26
type input "1"
click at [737, 160] on input "Lý do" at bounding box center [742, 159] width 155 height 26
type input "khach hop dong"
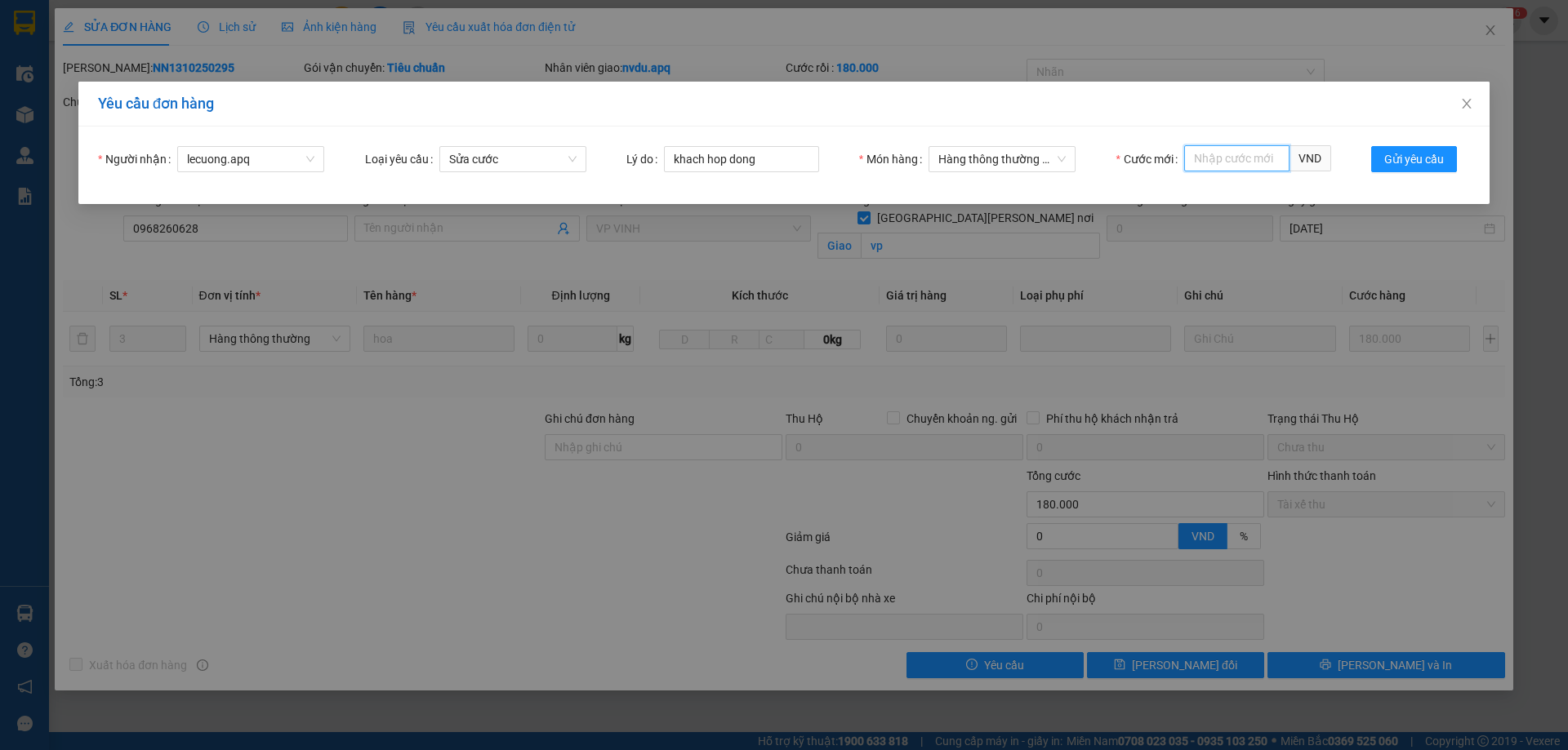
click at [1235, 161] on input "Cước mới" at bounding box center [1236, 158] width 105 height 26
click at [1235, 160] on input "Cước mới" at bounding box center [1236, 158] width 105 height 26
click at [1217, 196] on div "100,000" at bounding box center [1258, 191] width 127 height 18
type input "100,000"
click at [1422, 162] on span "Gửi yêu cầu" at bounding box center [1414, 158] width 60 height 18
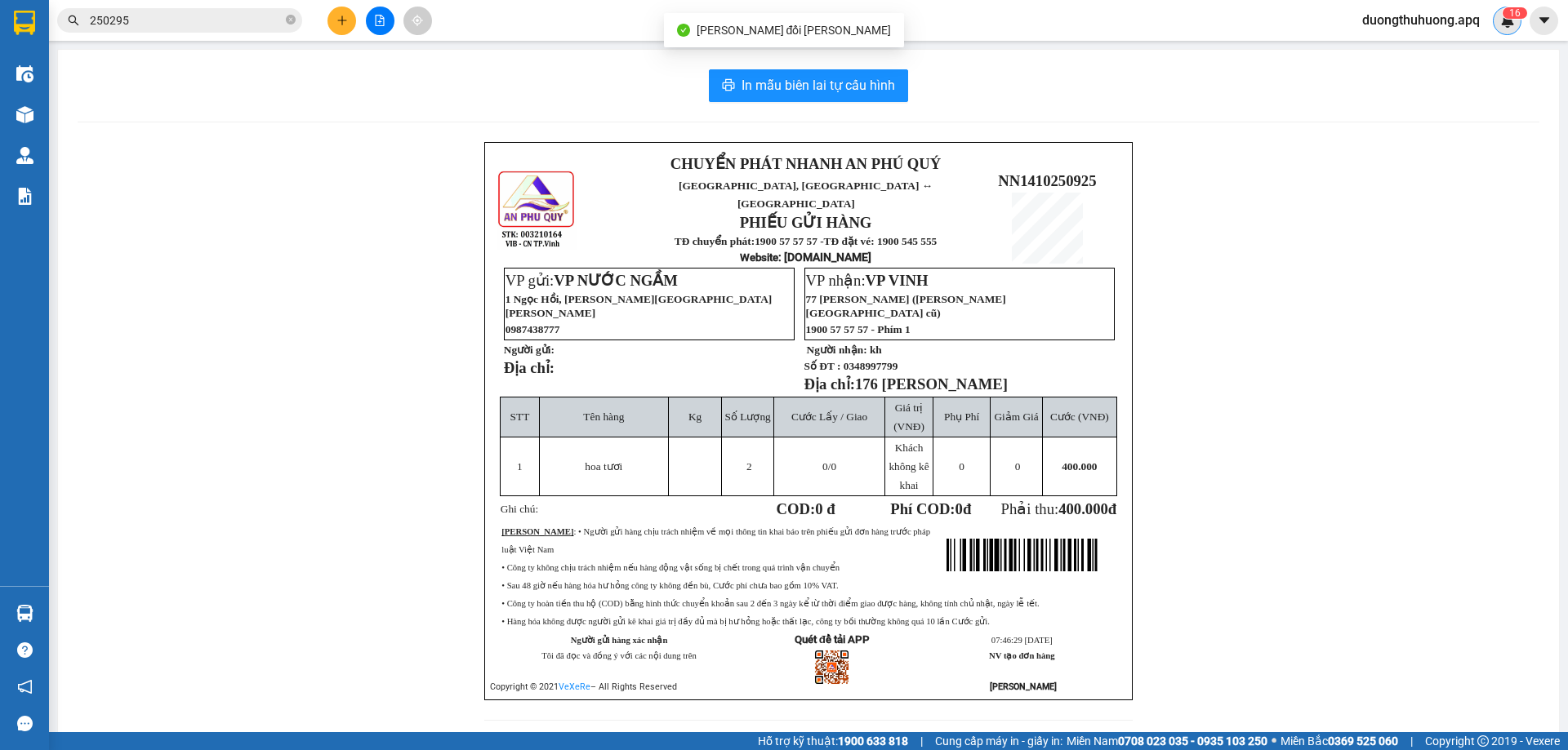
click at [1505, 22] on img at bounding box center [1508, 21] width 15 height 15
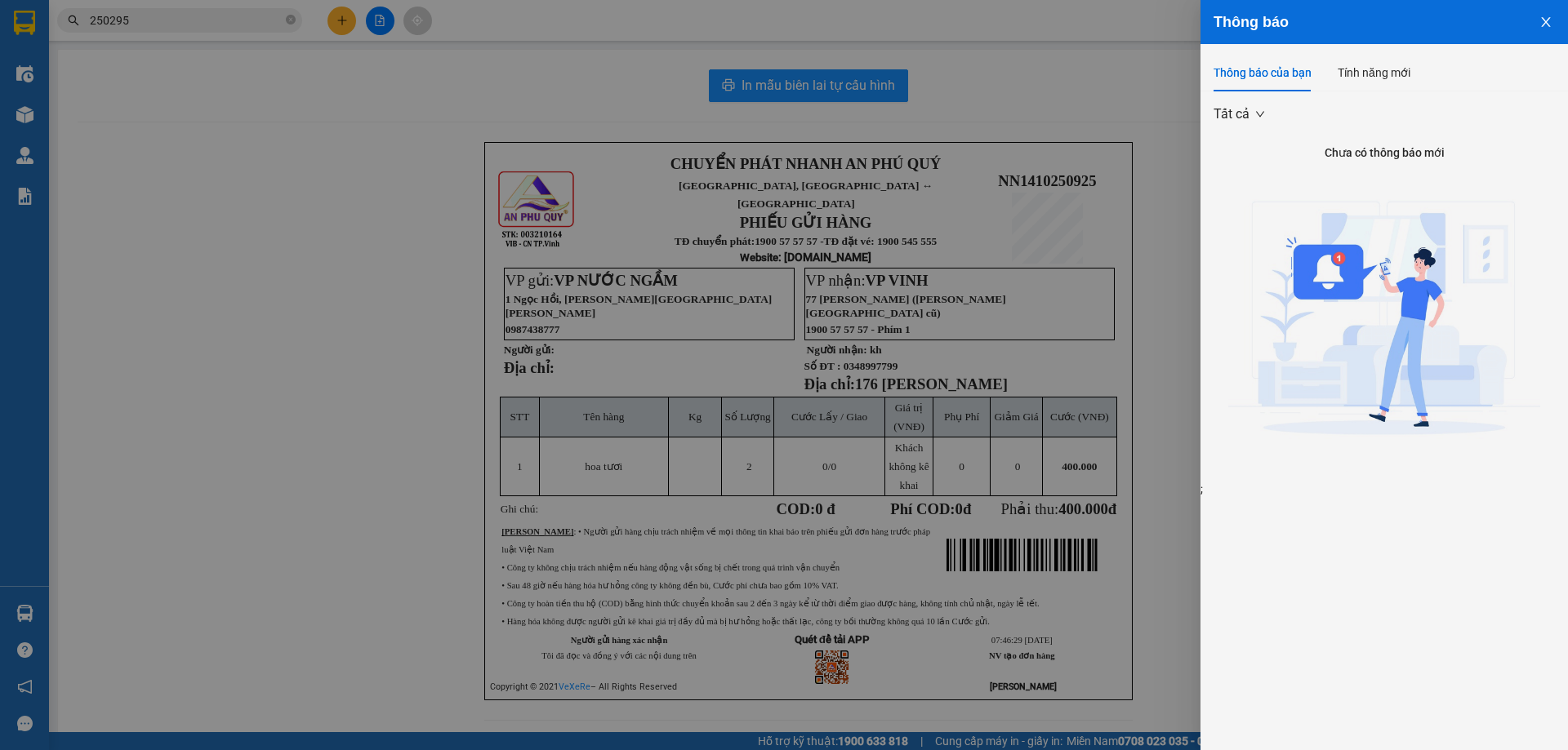
click at [1545, 23] on icon "close" at bounding box center [1546, 22] width 9 height 9
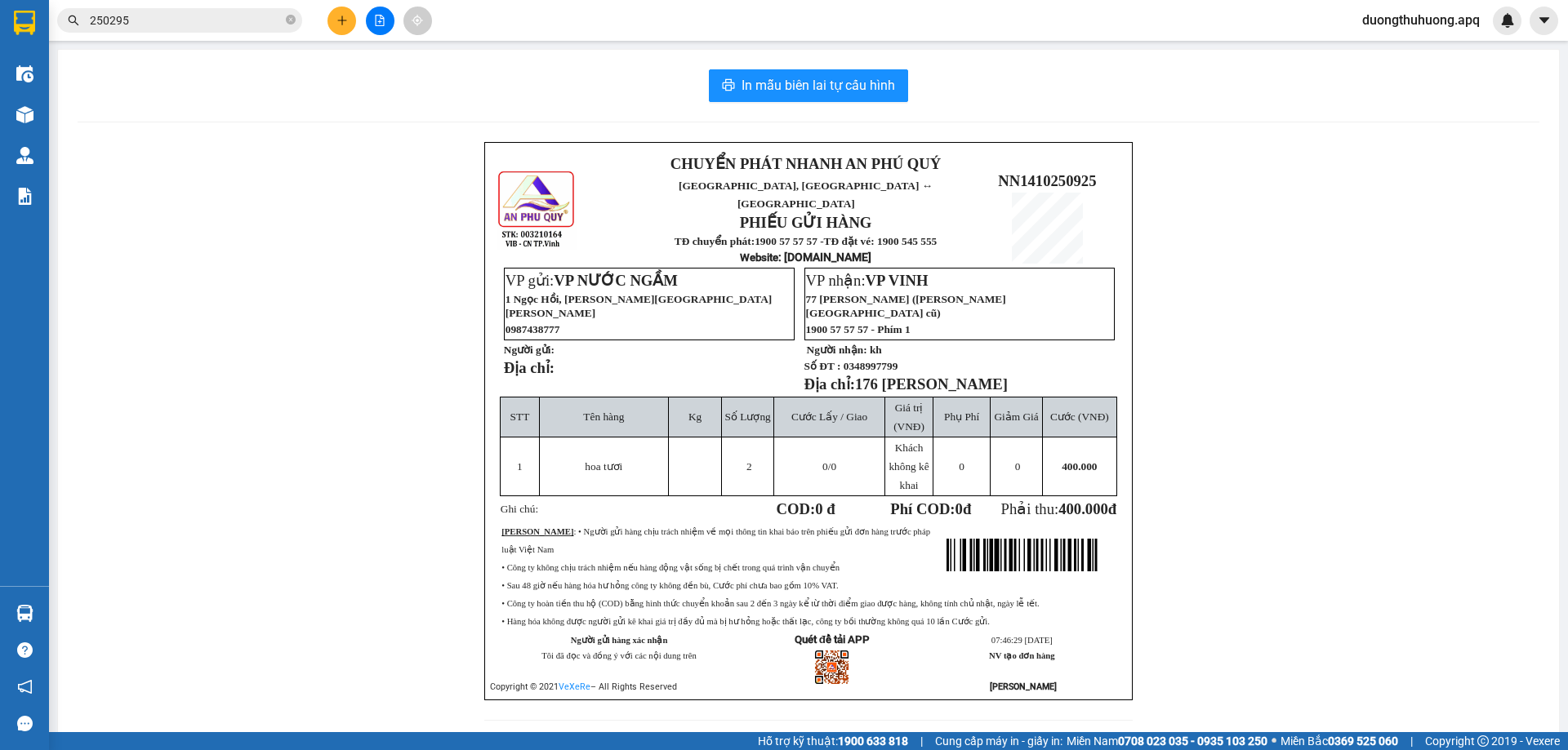
click at [1378, 23] on span "duongthuhuong.apq" at bounding box center [1420, 20] width 143 height 21
click at [1385, 55] on span "Đăng xuất" at bounding box center [1426, 50] width 113 height 18
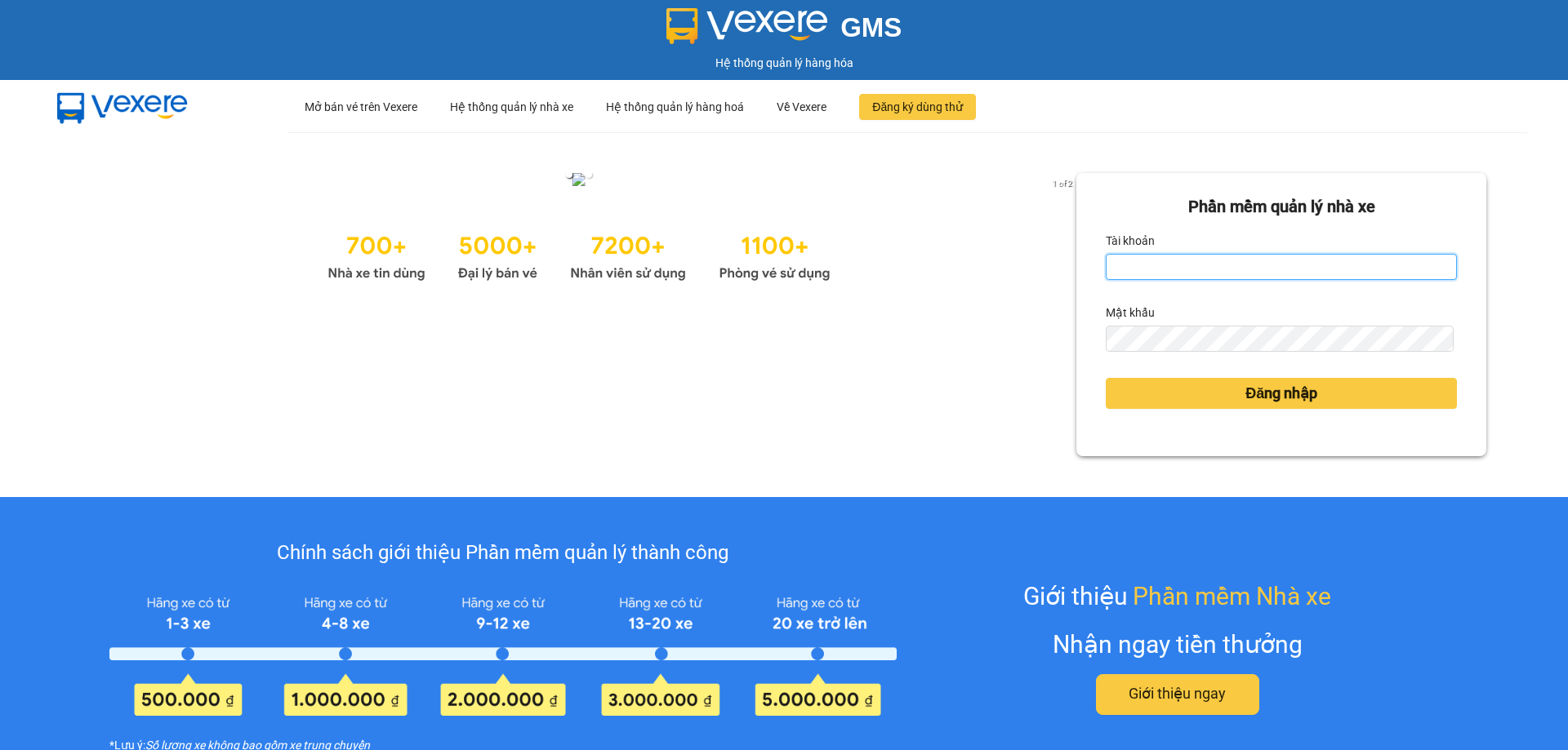
click at [1145, 271] on input "Tài khoản" at bounding box center [1280, 267] width 351 height 26
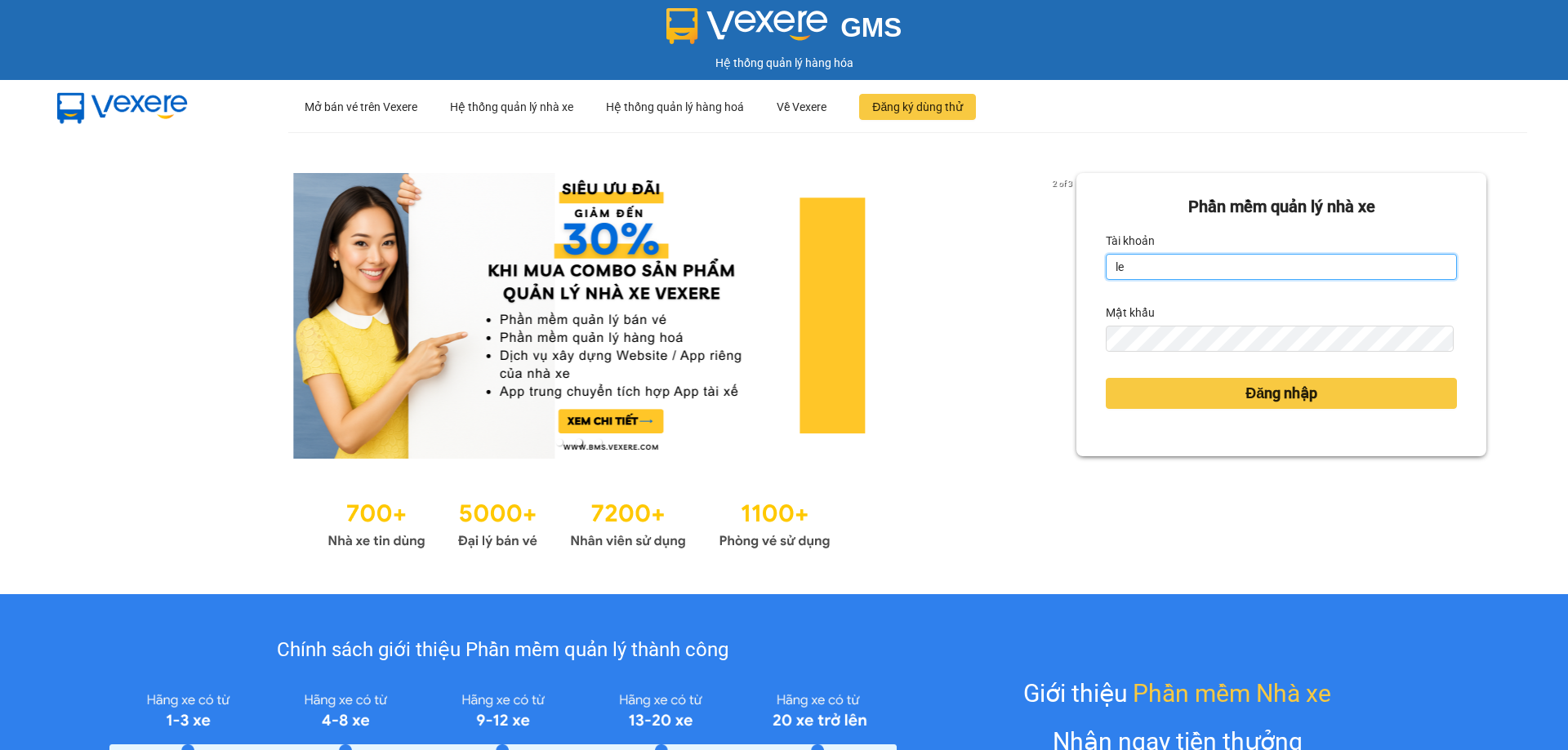
type input "lecuong.apq"
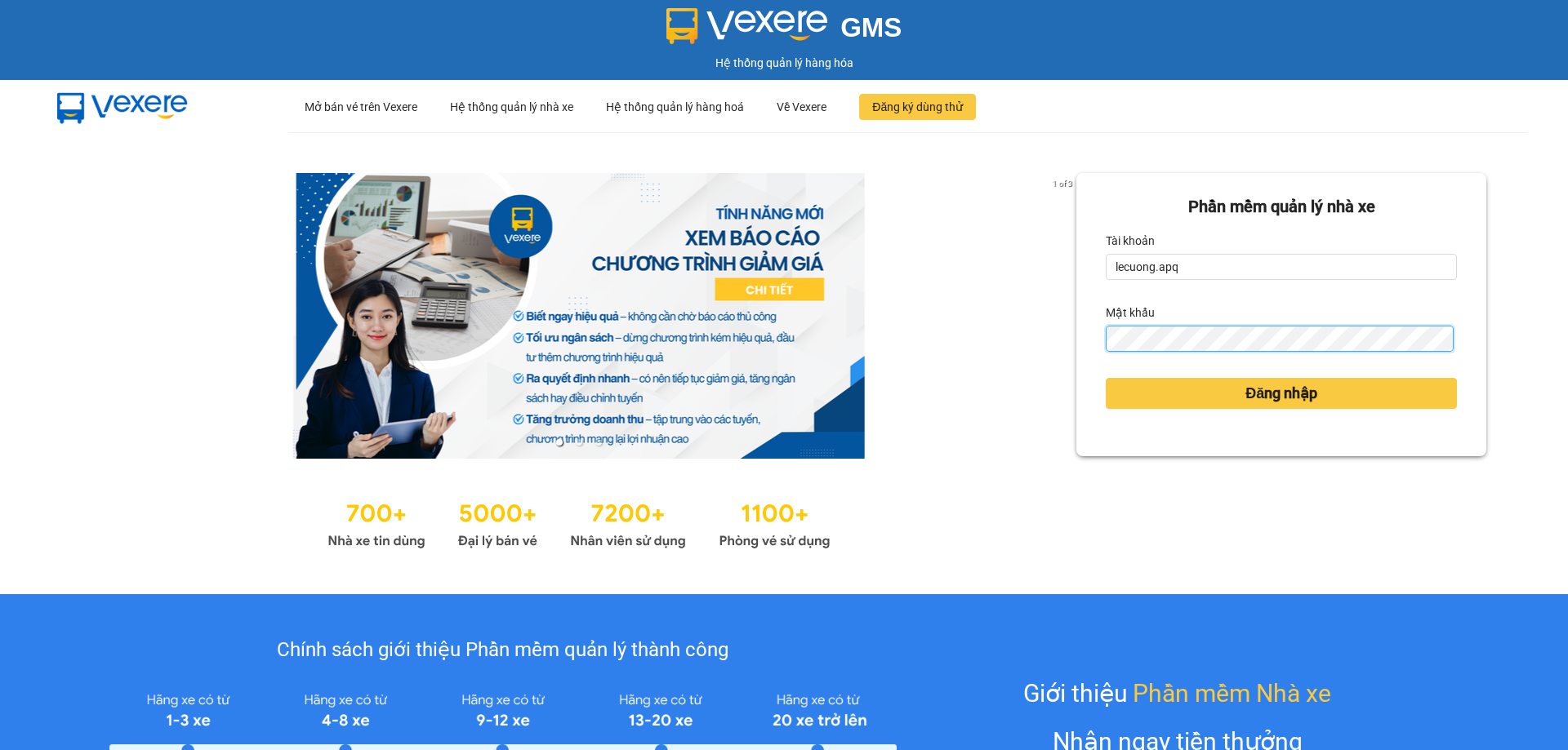
click at [1105, 378] on button "Đăng nhập" at bounding box center [1280, 393] width 351 height 31
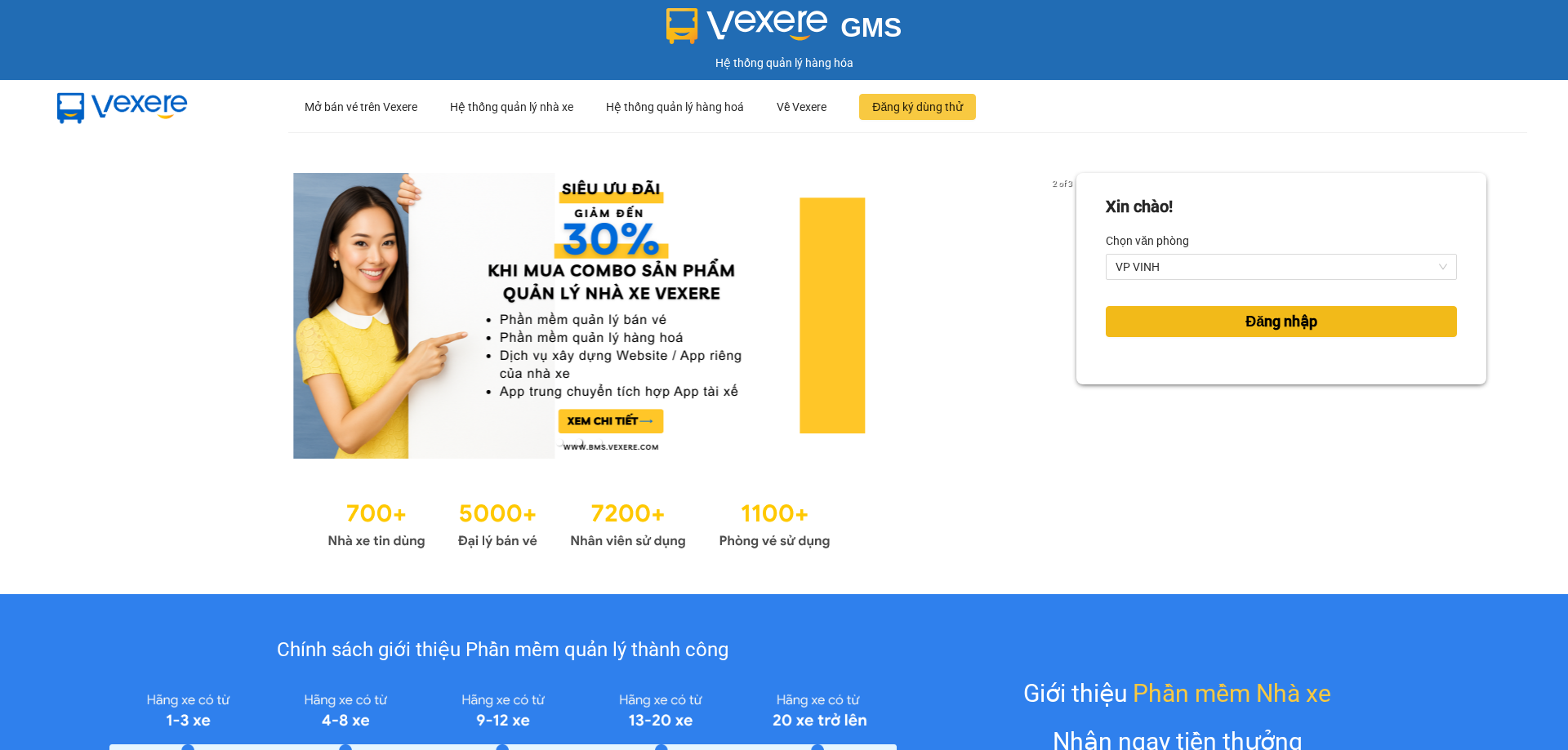
click at [1265, 329] on span "Đăng nhập" at bounding box center [1281, 321] width 72 height 22
click at [1283, 323] on span "Đăng nhập" at bounding box center [1281, 321] width 72 height 22
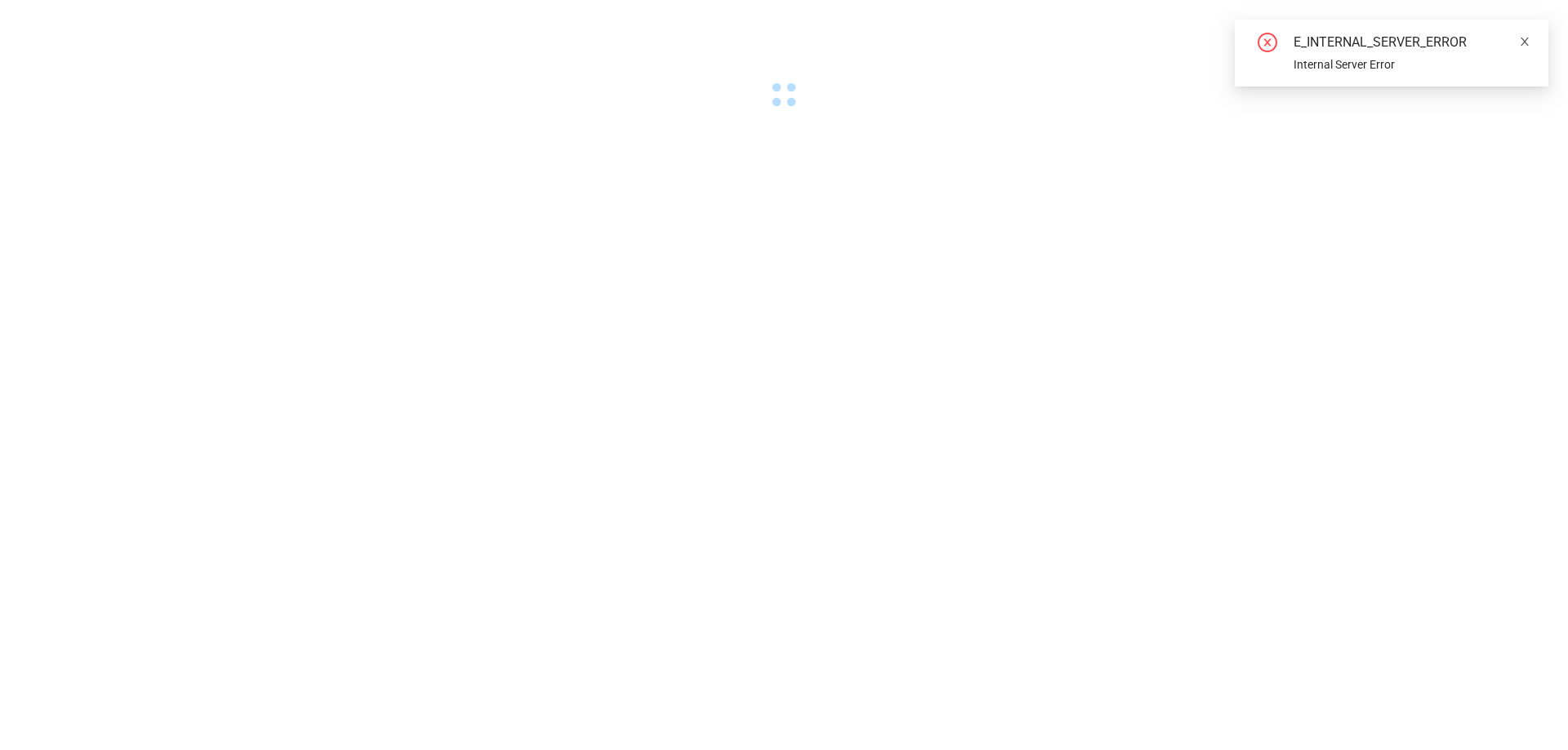
click at [1527, 43] on icon "close" at bounding box center [1525, 41] width 11 height 11
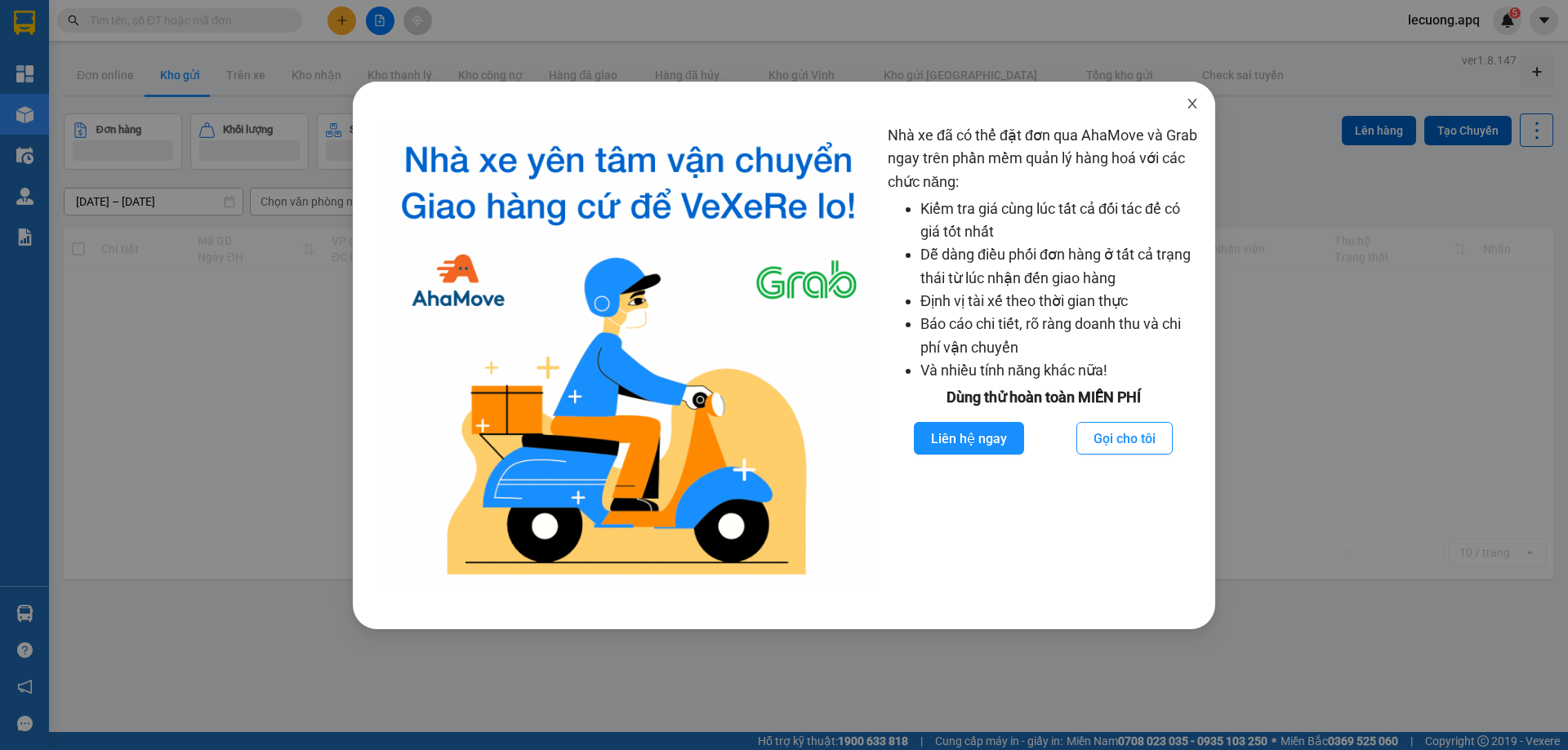
click at [1191, 105] on icon "close" at bounding box center [1192, 104] width 13 height 13
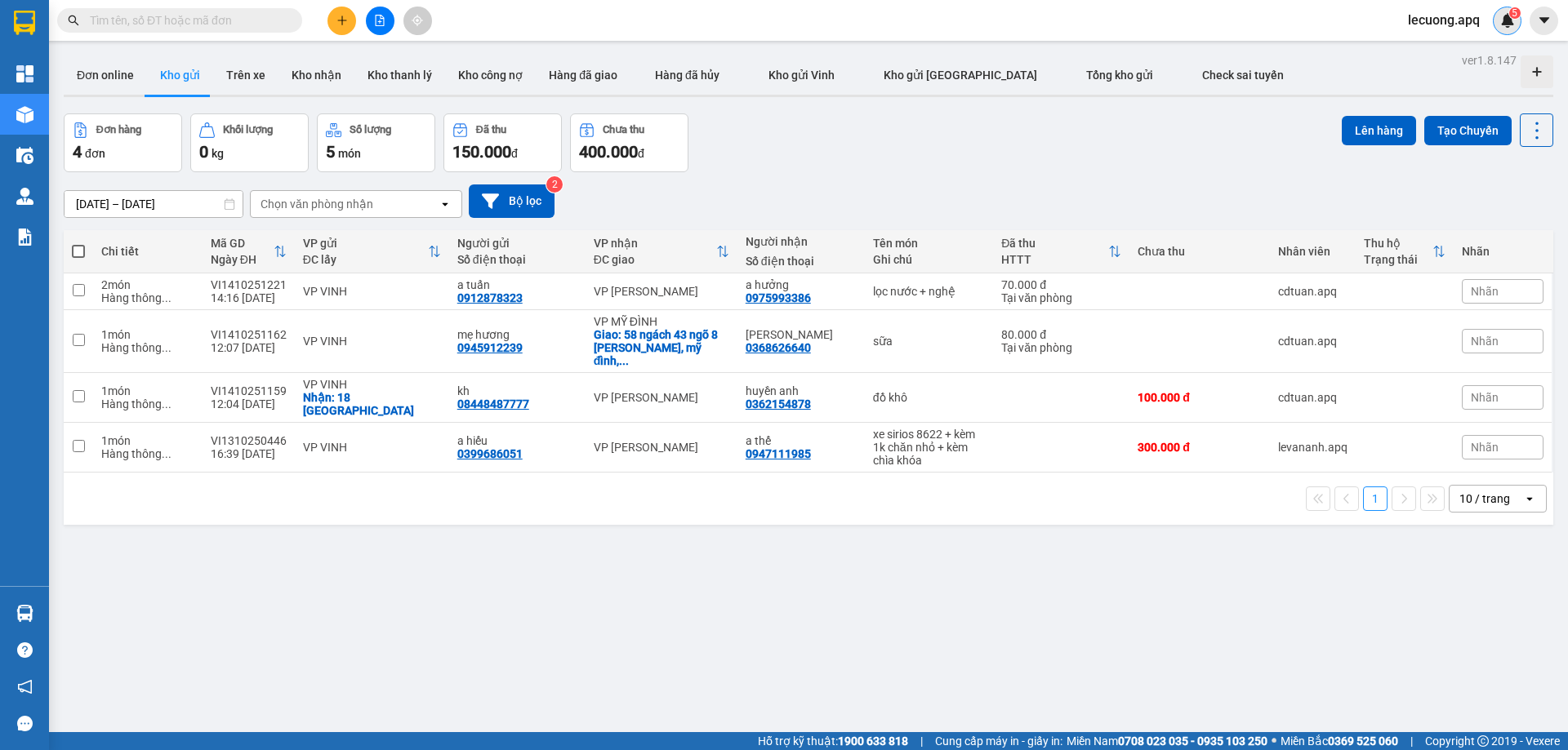
click at [1506, 21] on img at bounding box center [1508, 21] width 15 height 15
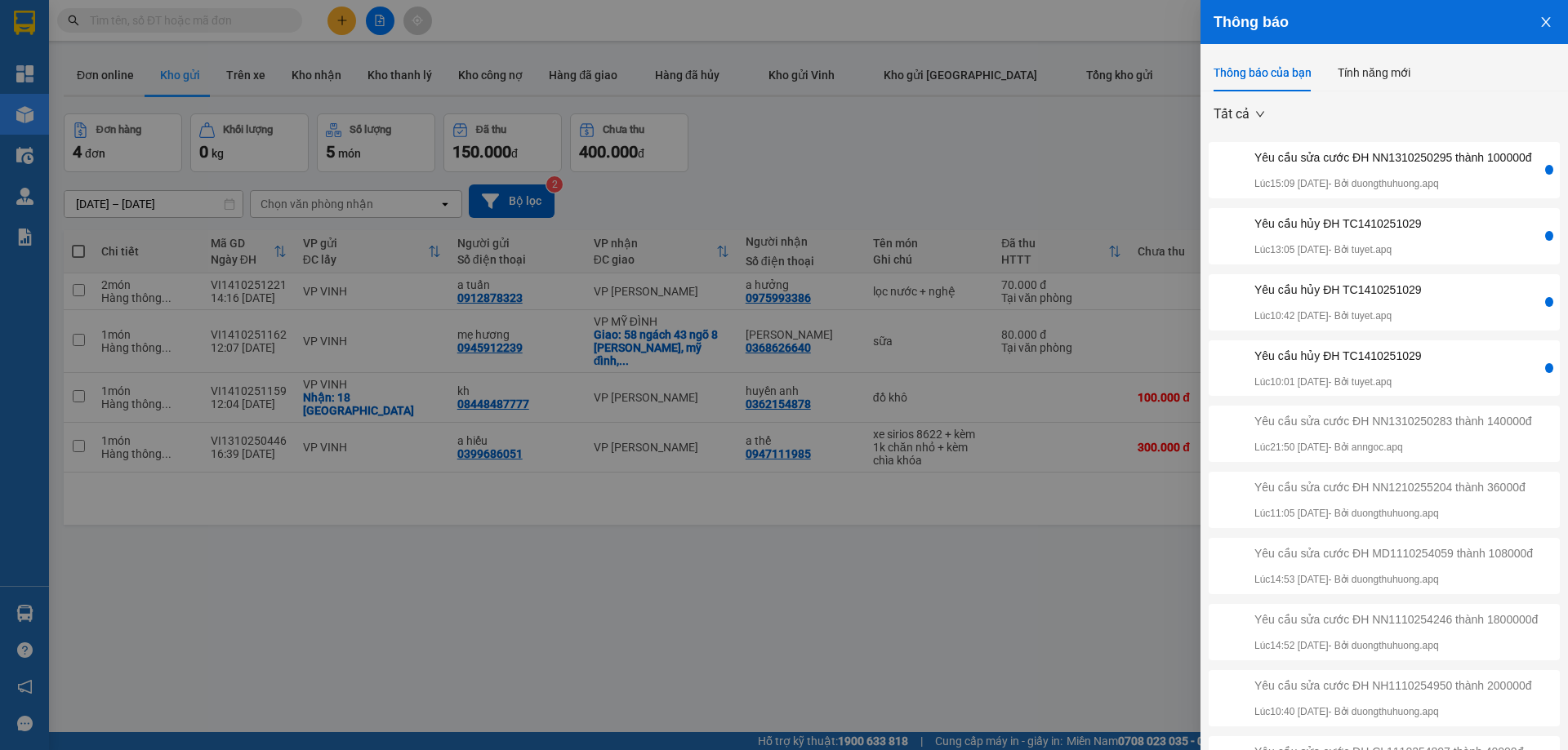
click at [1545, 174] on div at bounding box center [1548, 169] width 8 height 9
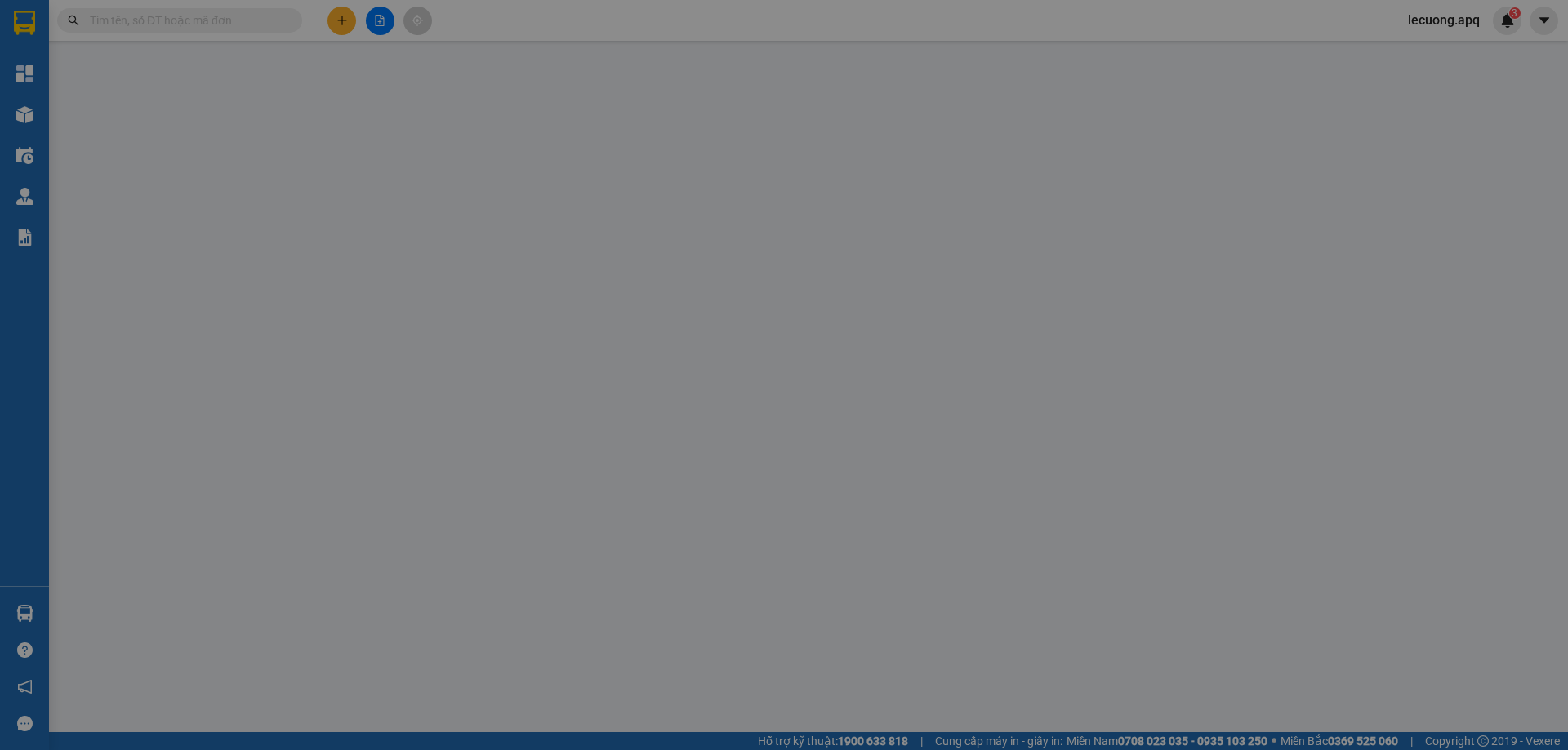
type input "0962598826"
type input "0968260628"
checkbox input "true"
type input "vp"
type input "0"
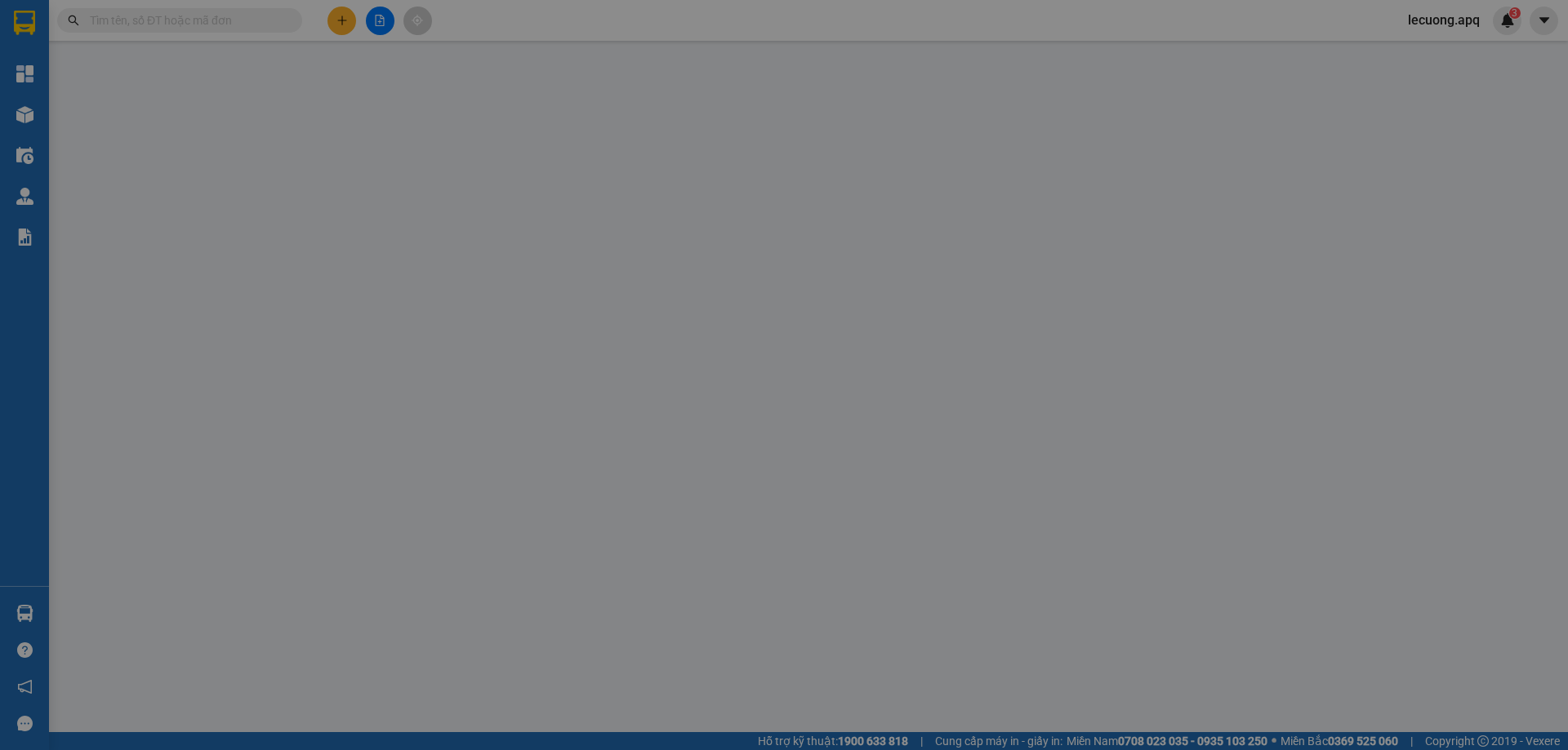
type input "180.000"
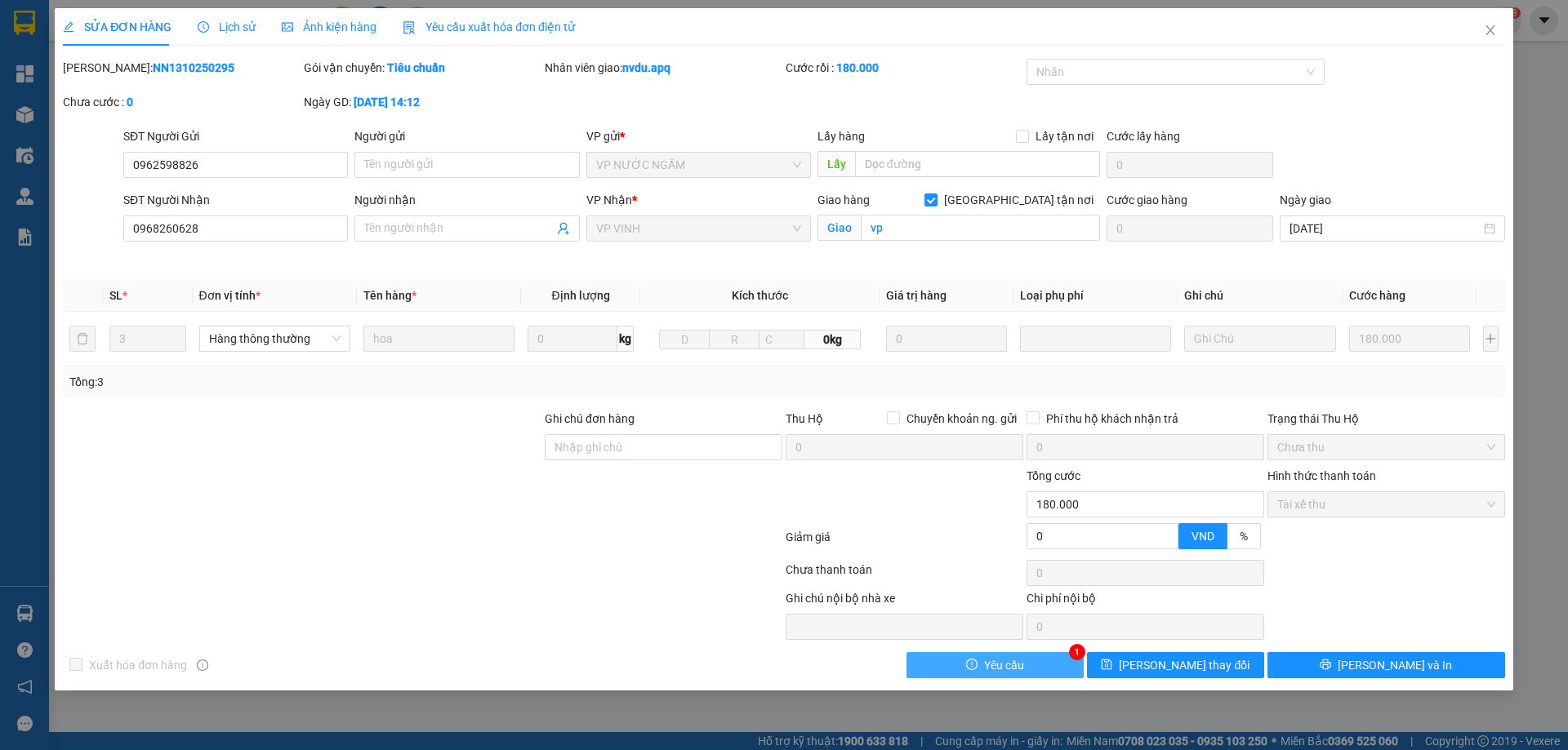
click at [1046, 661] on button "Yêu cầu" at bounding box center [995, 666] width 177 height 26
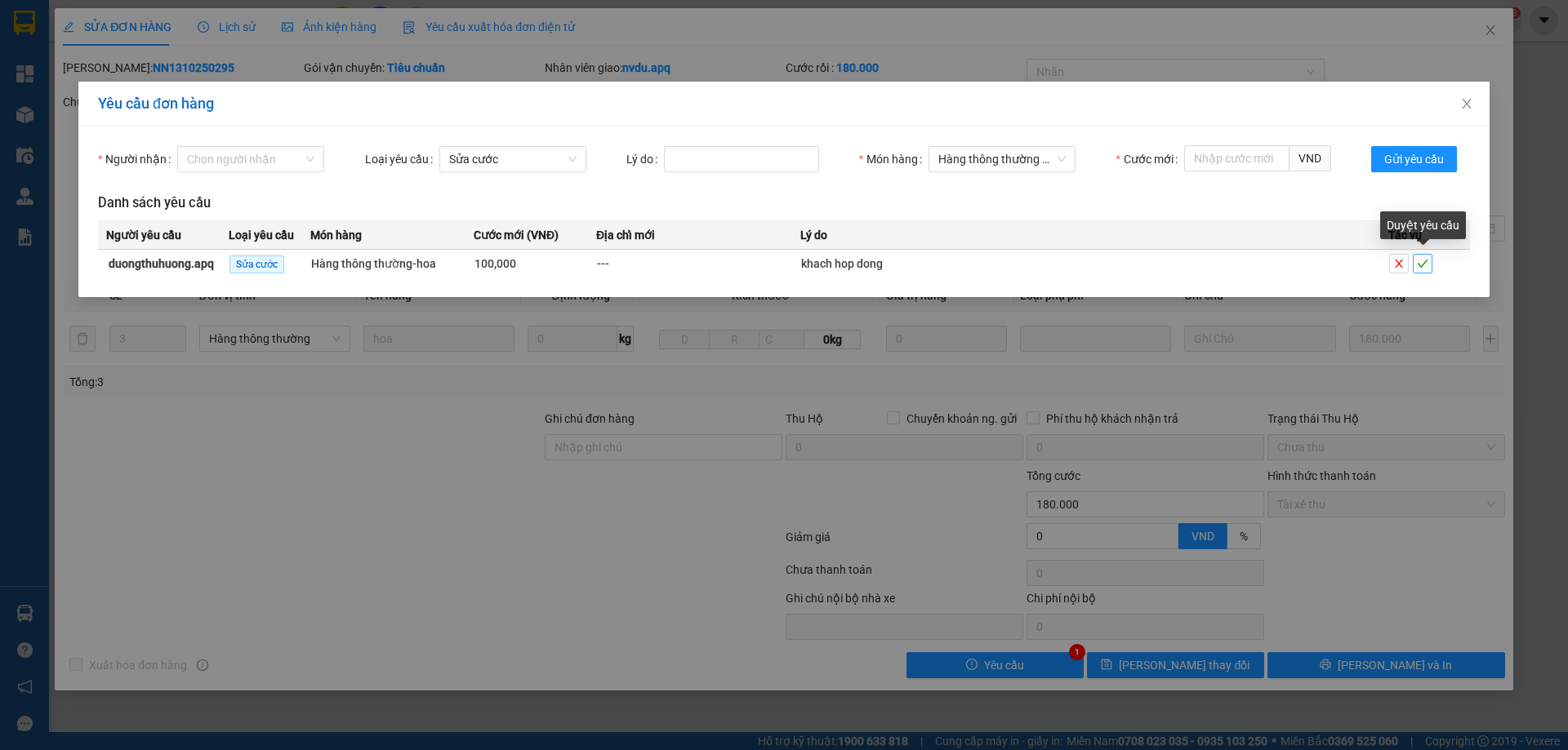
click at [1421, 264] on icon "check" at bounding box center [1423, 263] width 11 height 11
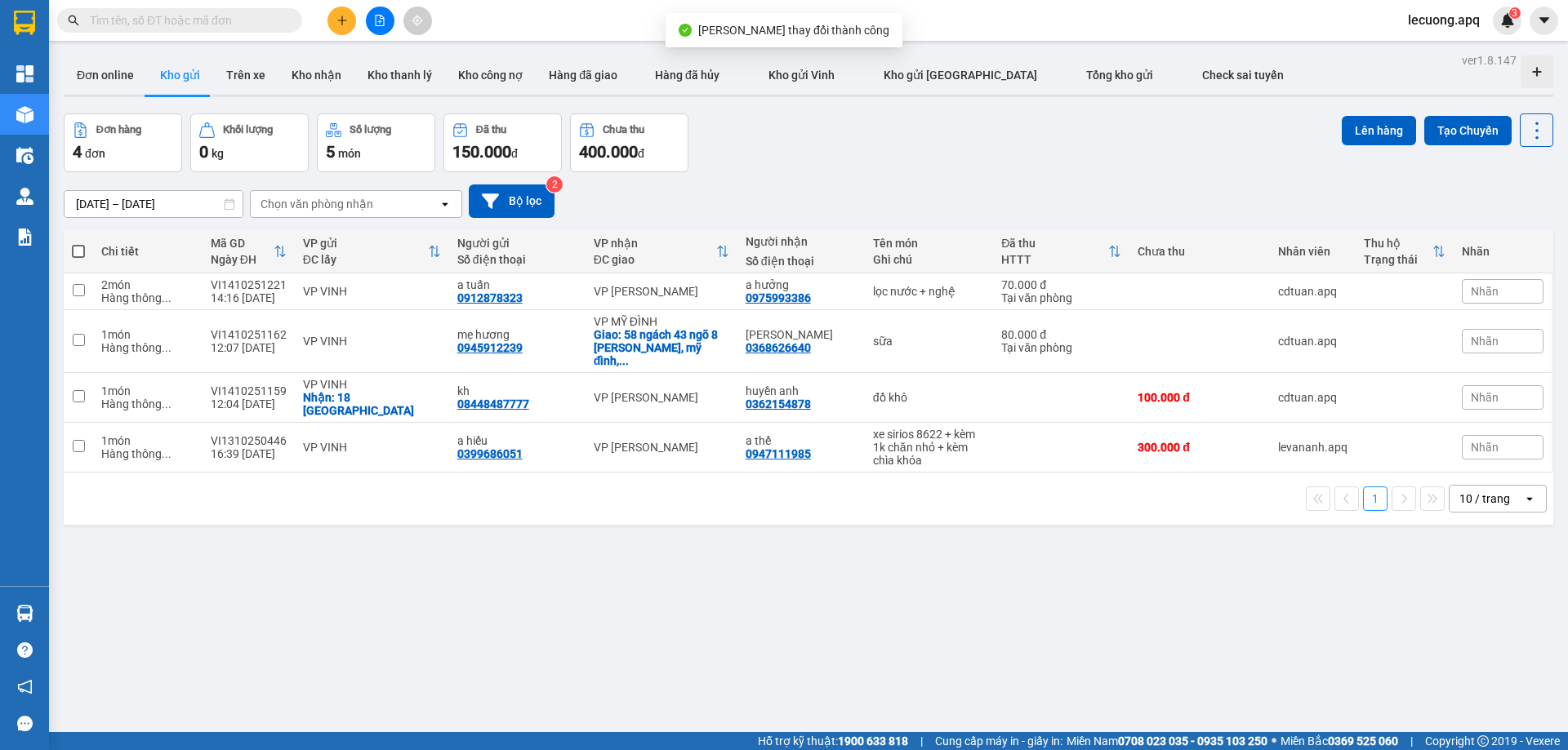
click at [1440, 22] on span "lecuong.apq" at bounding box center [1443, 20] width 98 height 21
click at [1442, 53] on span "Đăng xuất" at bounding box center [1453, 50] width 68 height 18
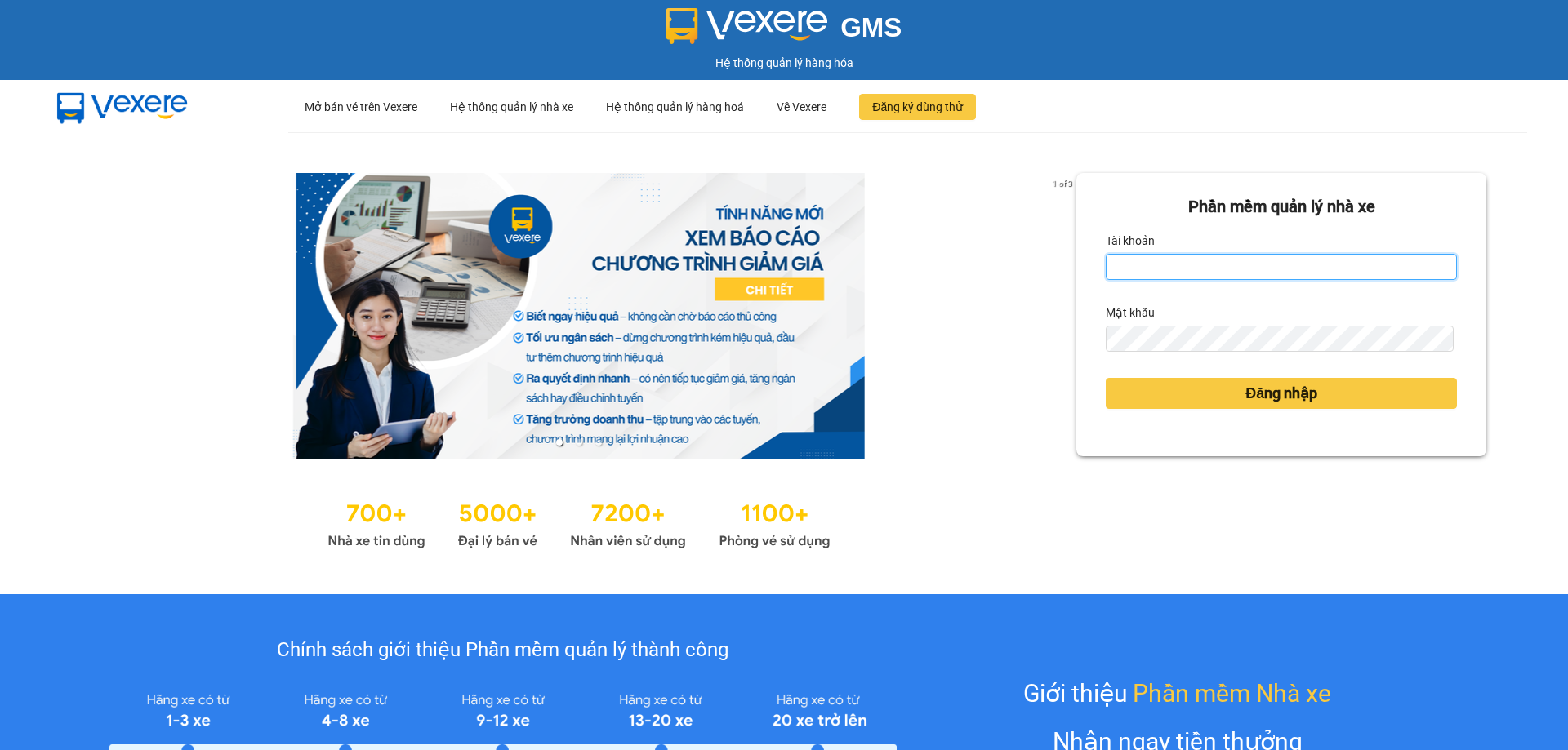
click at [1216, 263] on input "Tài khoản" at bounding box center [1280, 267] width 351 height 26
type input "duongthuhuong.apq"
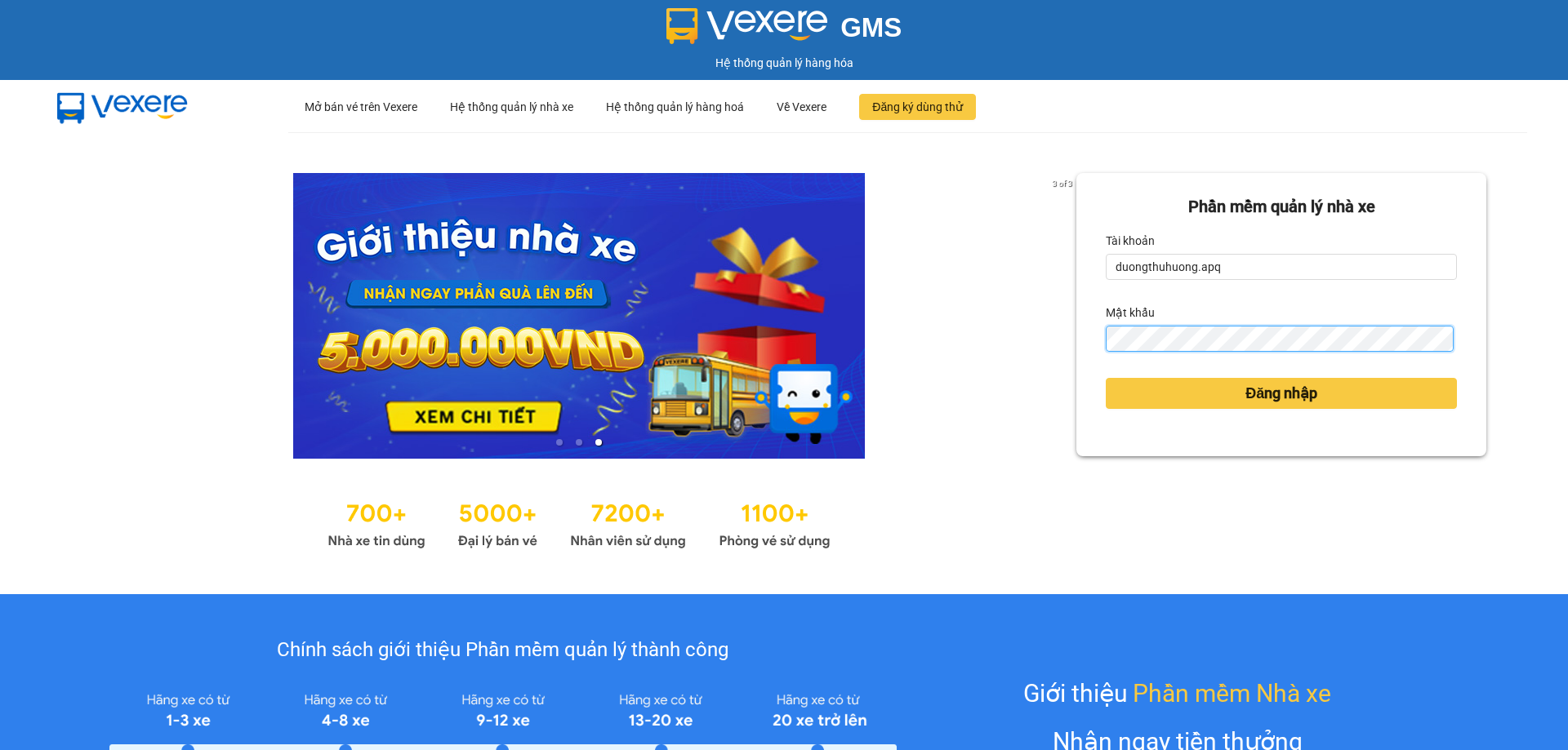
click at [1105, 378] on button "Đăng nhập" at bounding box center [1280, 393] width 351 height 31
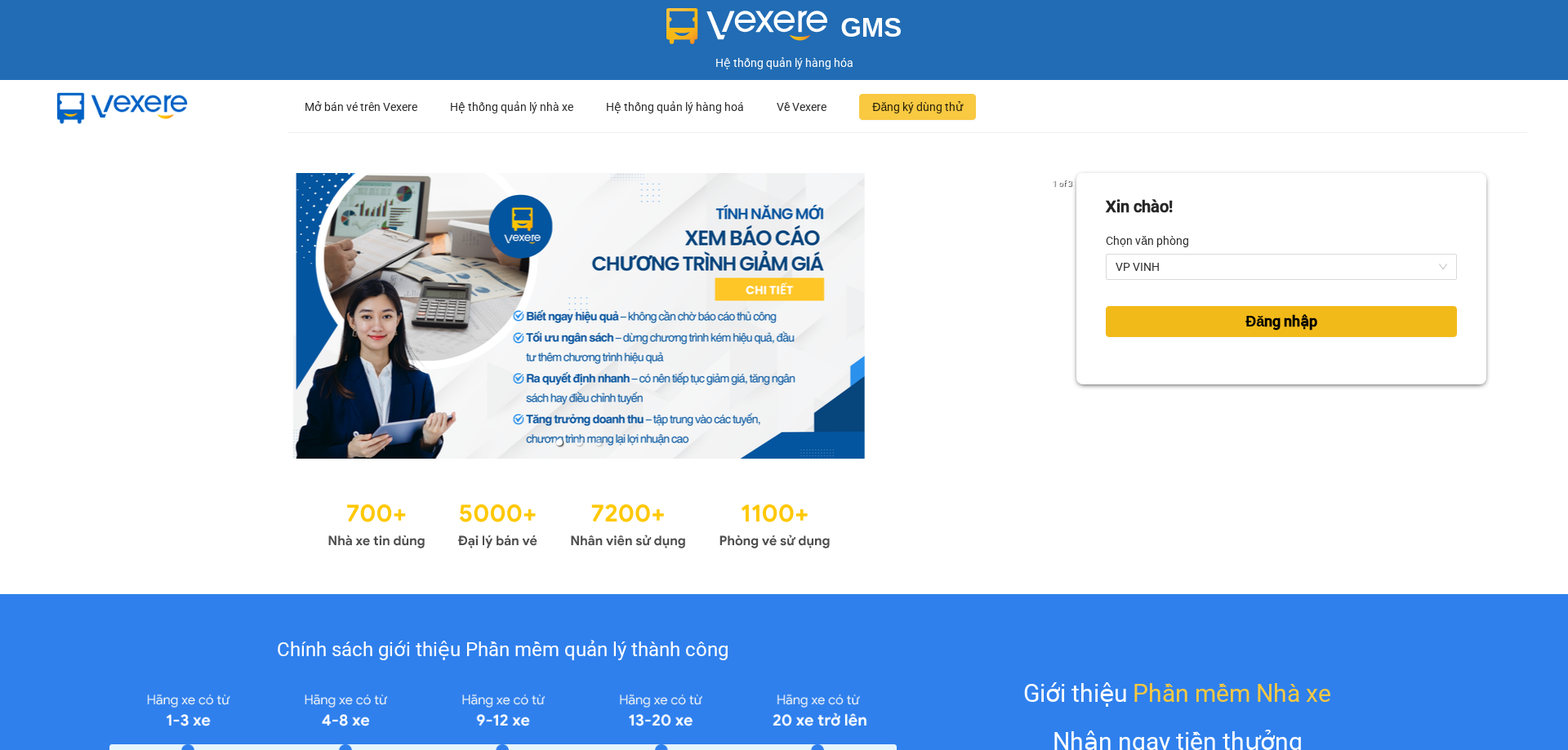
click at [1246, 320] on span "Đăng nhập" at bounding box center [1281, 321] width 72 height 22
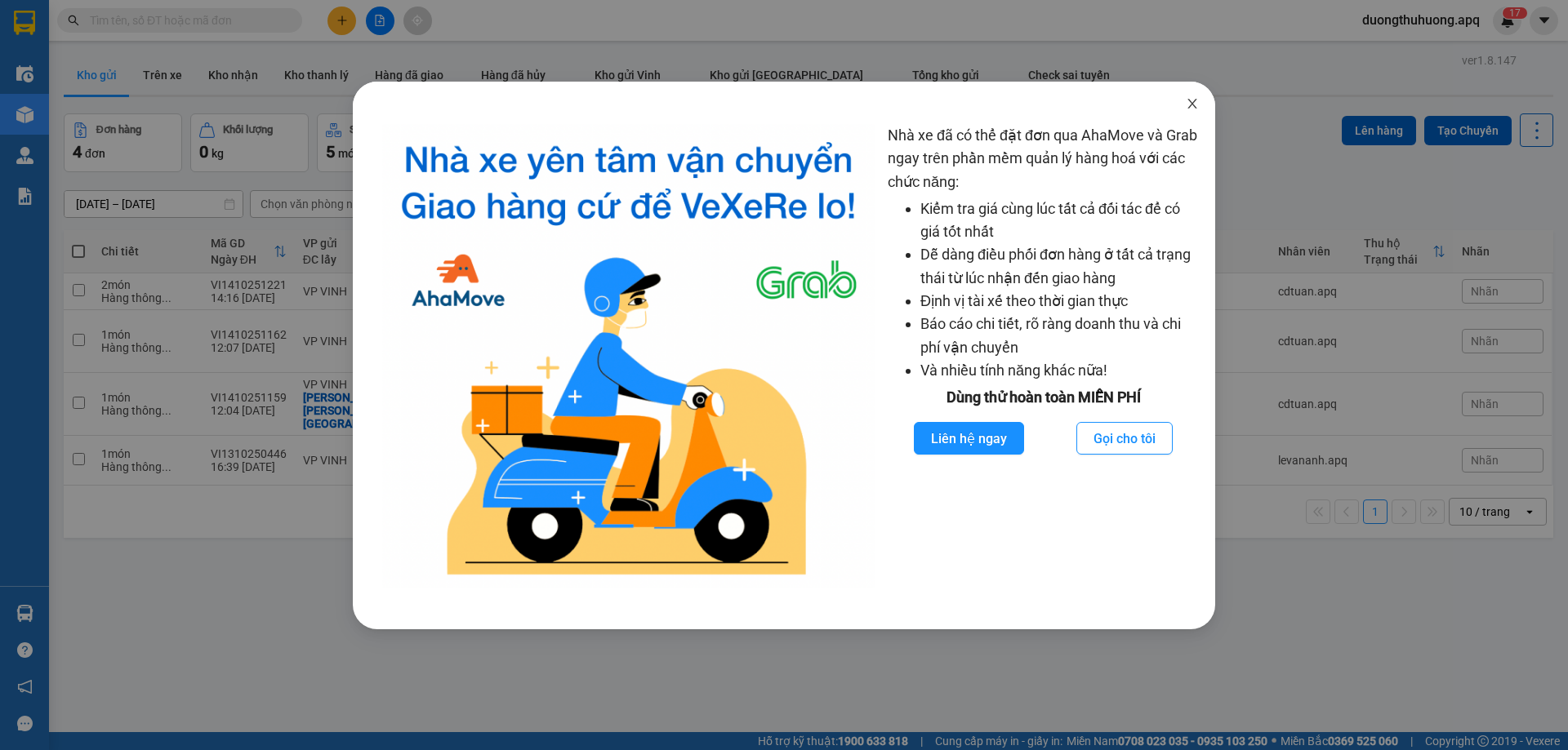
click at [1194, 105] on icon "close" at bounding box center [1192, 104] width 13 height 13
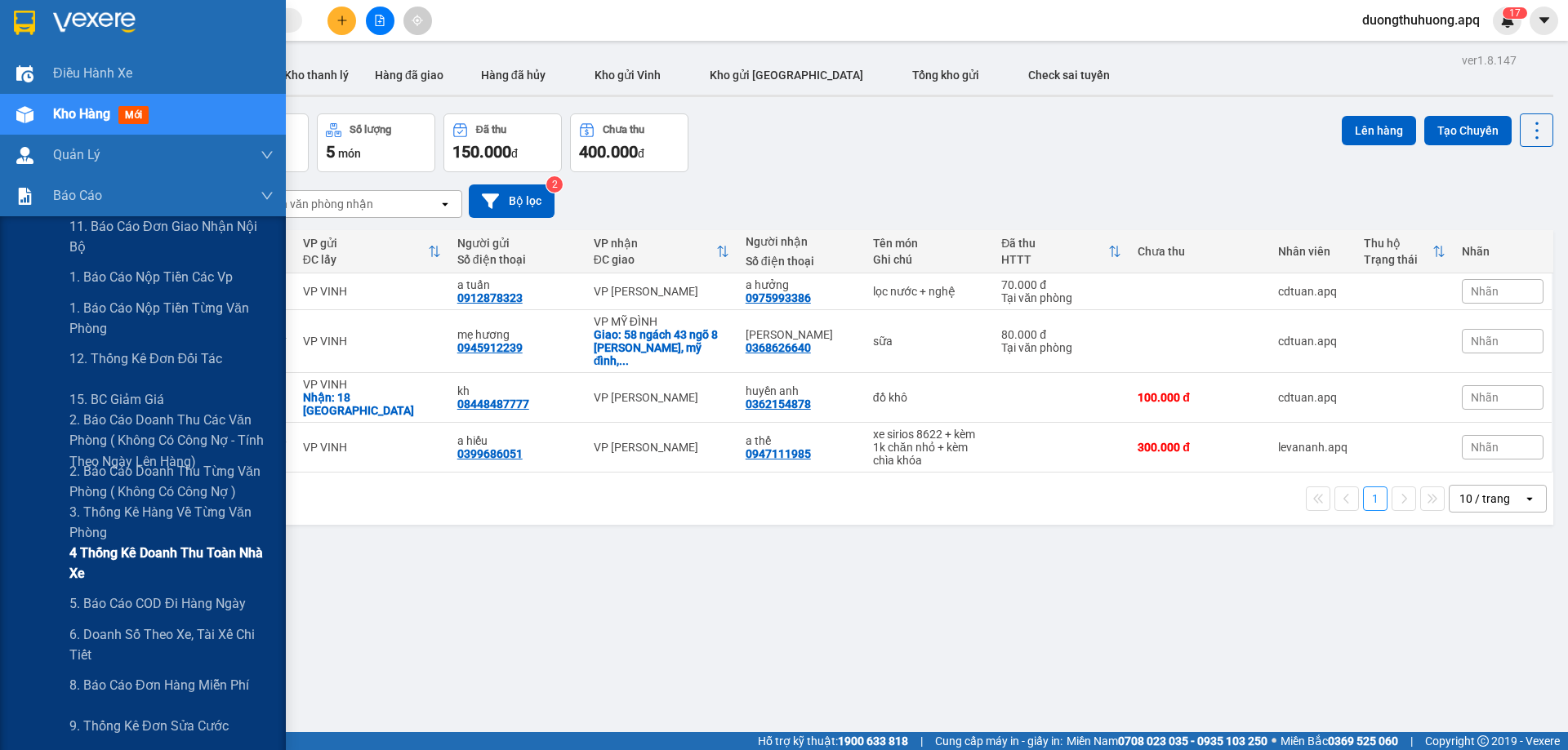
click at [132, 551] on span "4 Thống kê doanh thu toàn nhà xe" at bounding box center [171, 564] width 204 height 41
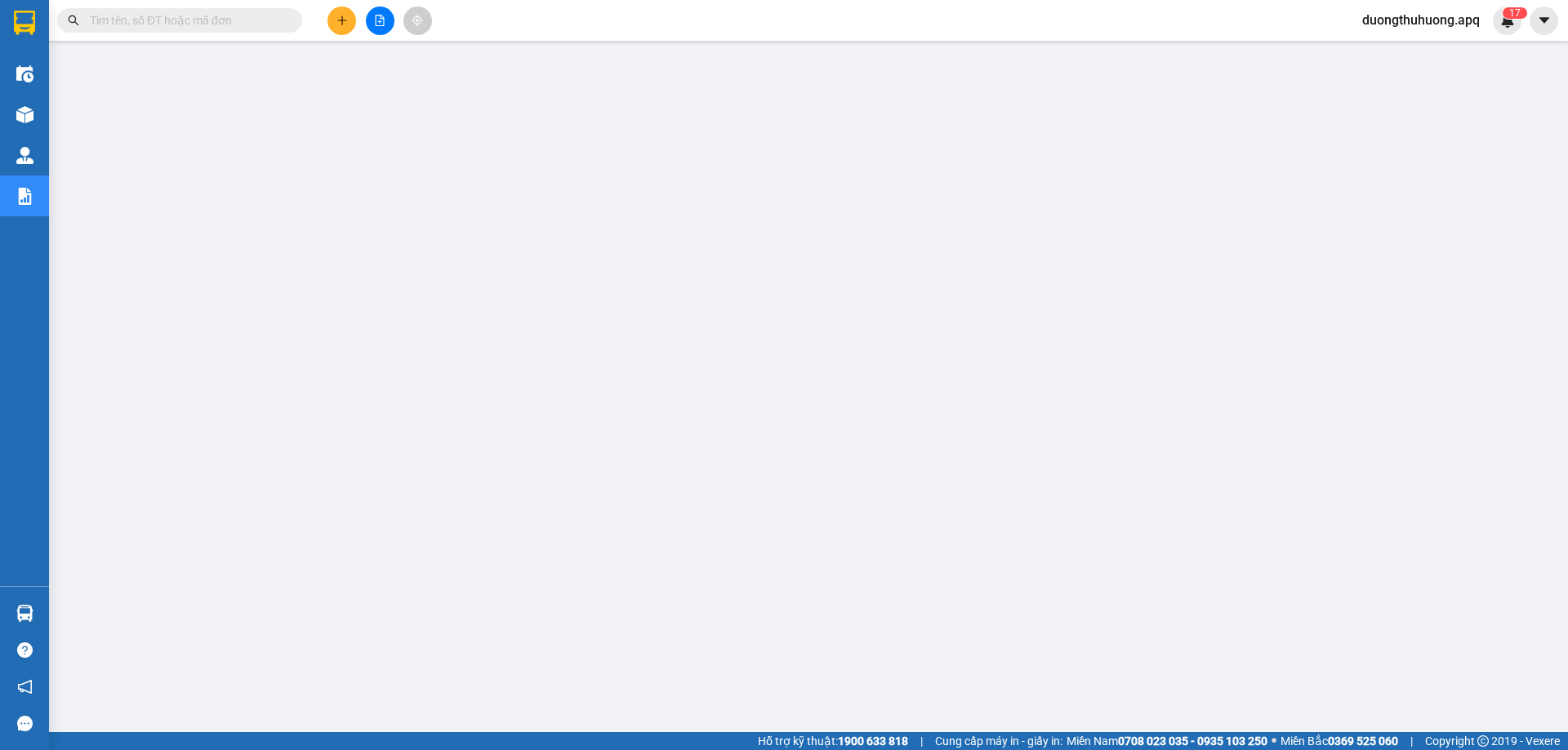
click at [240, 18] on input "text" at bounding box center [186, 20] width 193 height 18
